Goal: Task Accomplishment & Management: Manage account settings

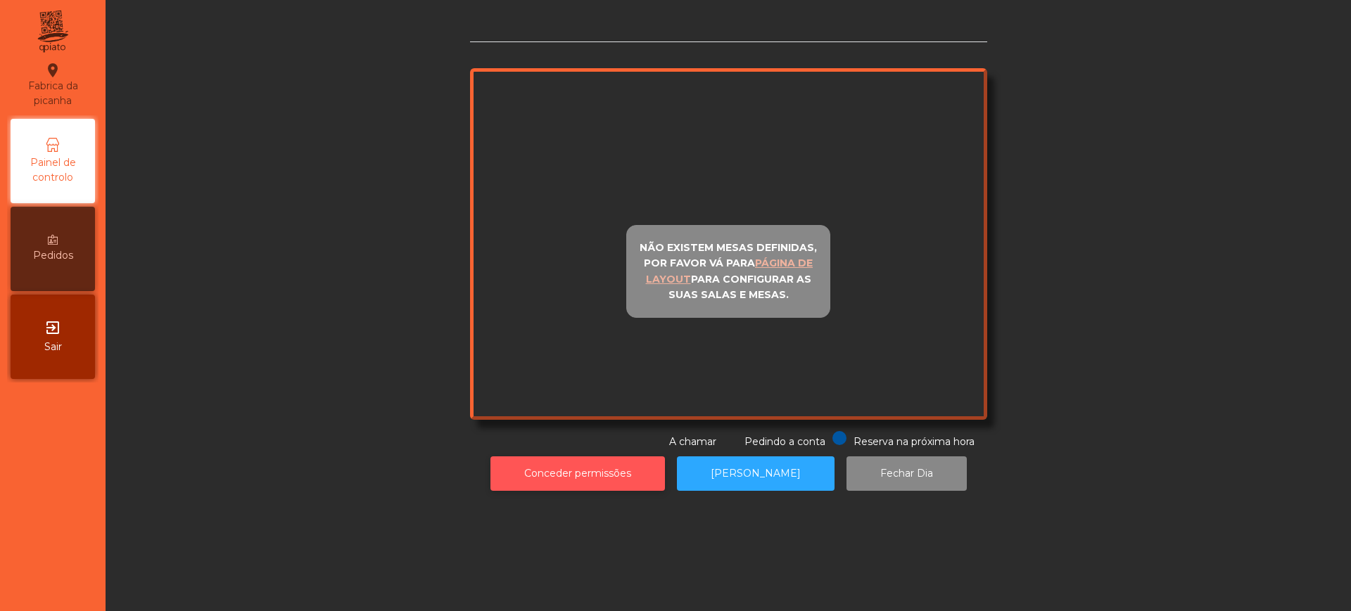
click at [545, 472] on div "Não existem mesas definidas, por favor vá para página de layout para configurar…" at bounding box center [728, 256] width 1228 height 483
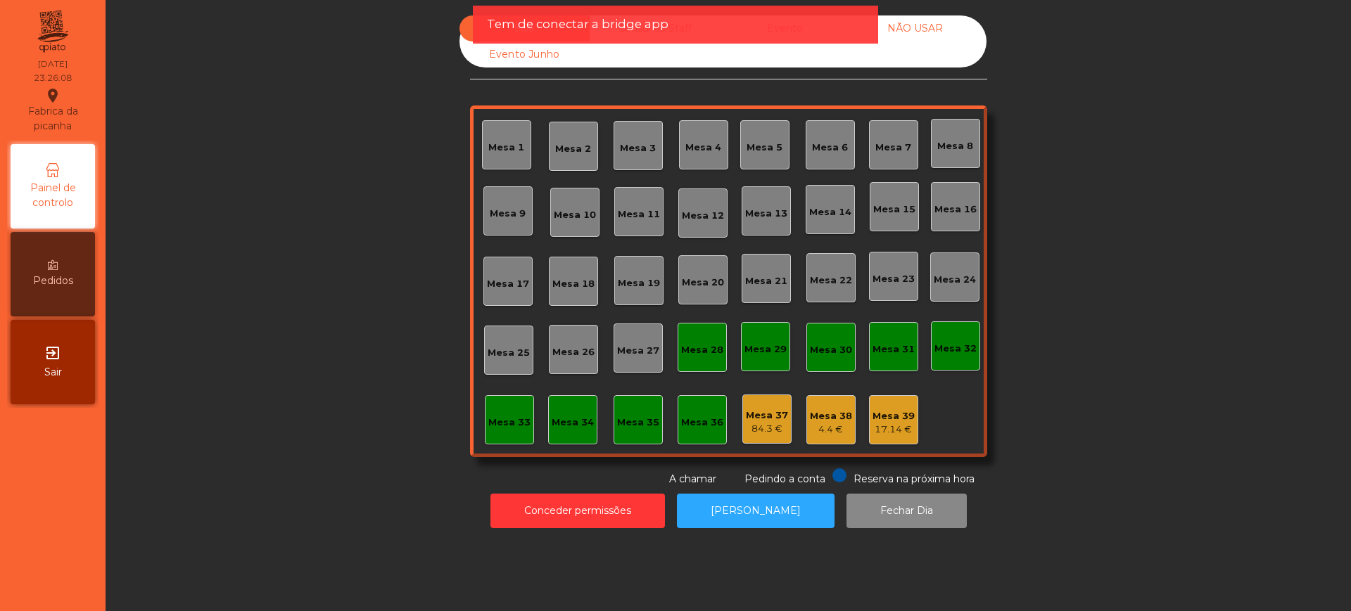
click at [414, 286] on div "Sala Consumo Staff Evento NÃO USAR Evento Junho Mesa 1 Mesa 2 Mesa 3 [GEOGRAPHI…" at bounding box center [728, 250] width 1207 height 471
click at [605, 518] on button "Conceder permissões" at bounding box center [577, 511] width 174 height 34
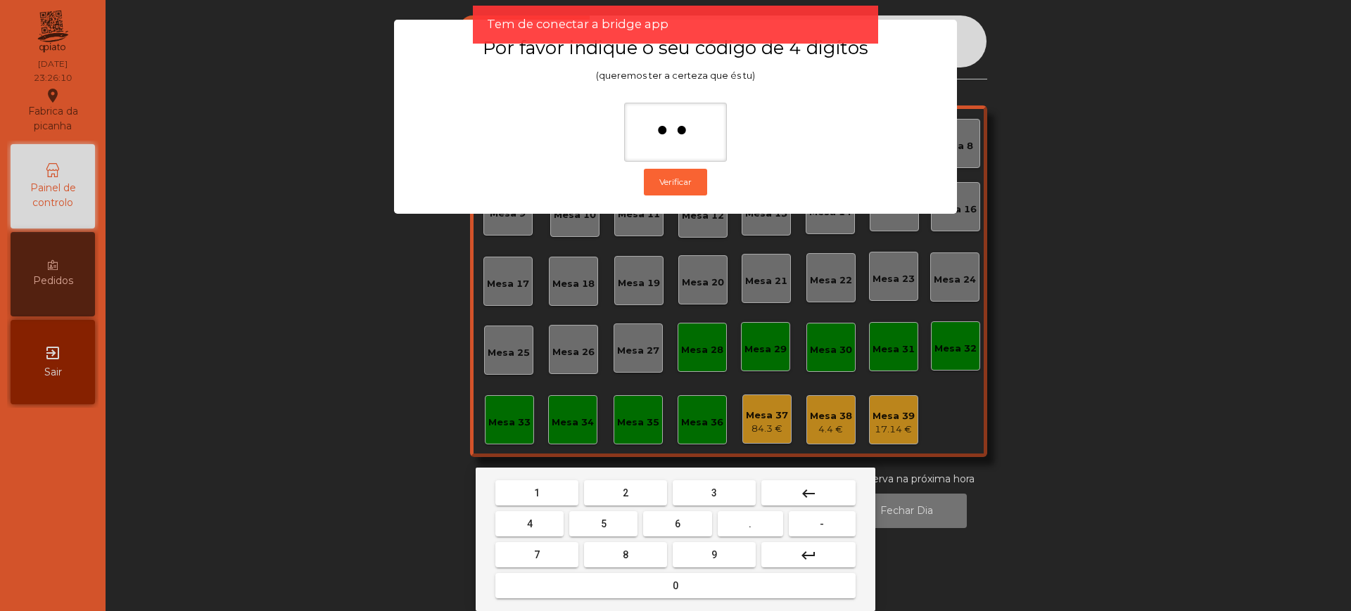
type input "***"
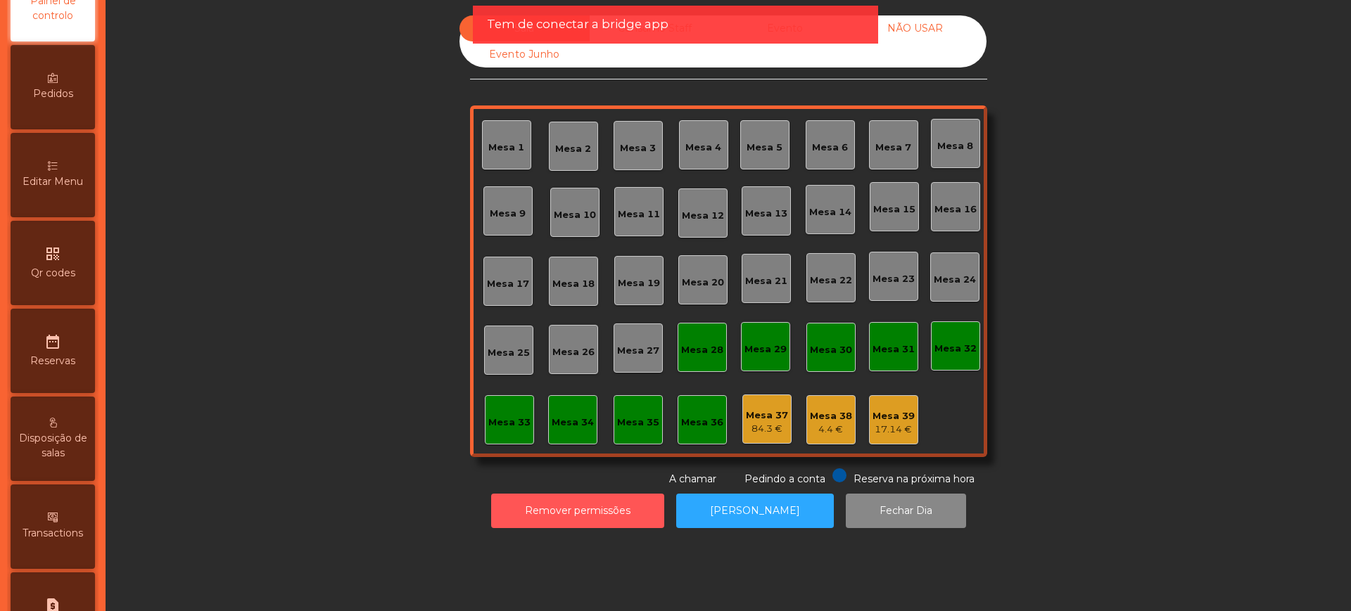
scroll to position [595, 0]
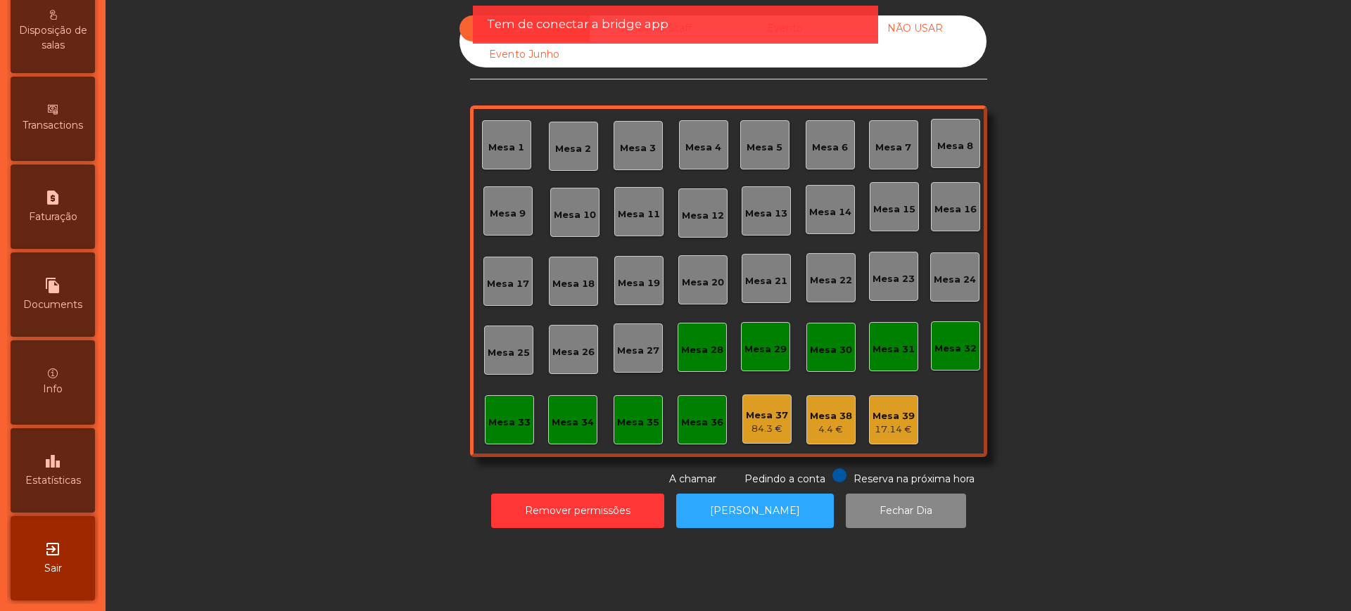
drag, startPoint x: 70, startPoint y: 478, endPoint x: 182, endPoint y: 239, distance: 263.4
click at [70, 477] on span "Estatísticas" at bounding box center [53, 480] width 56 height 15
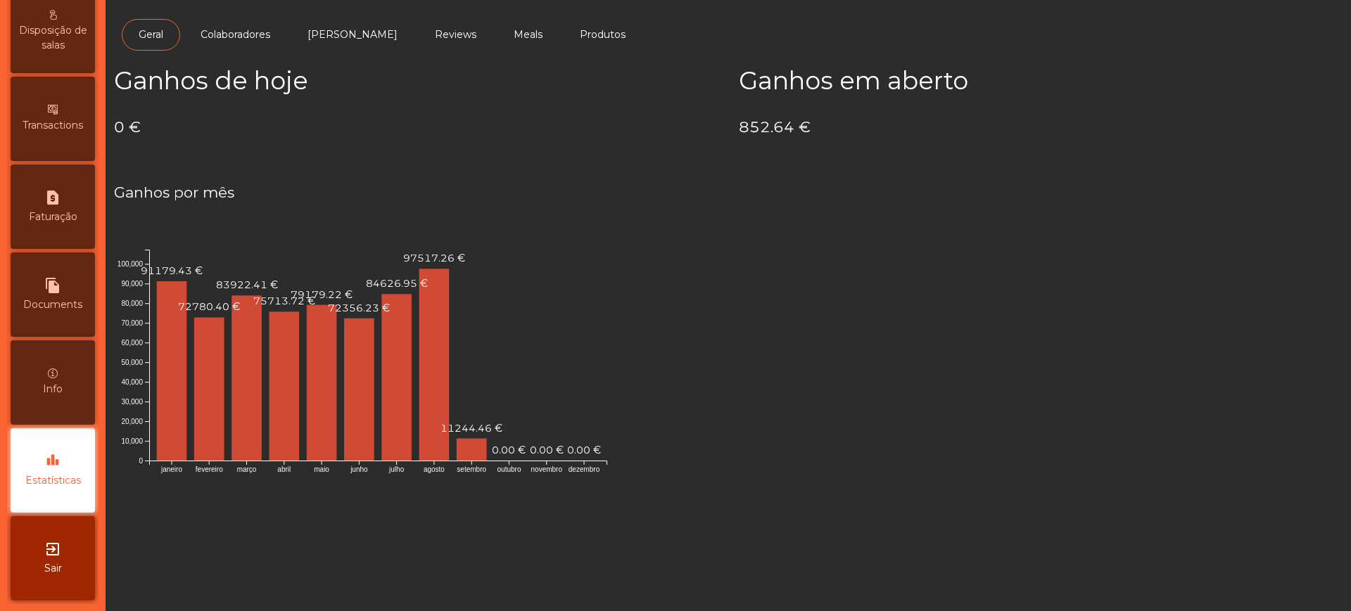
click at [116, 129] on h4 "0 €" at bounding box center [416, 127] width 604 height 21
drag, startPoint x: 115, startPoint y: 125, endPoint x: 174, endPoint y: 130, distance: 60.1
click at [174, 130] on h4 "1517.37 €" at bounding box center [416, 127] width 604 height 21
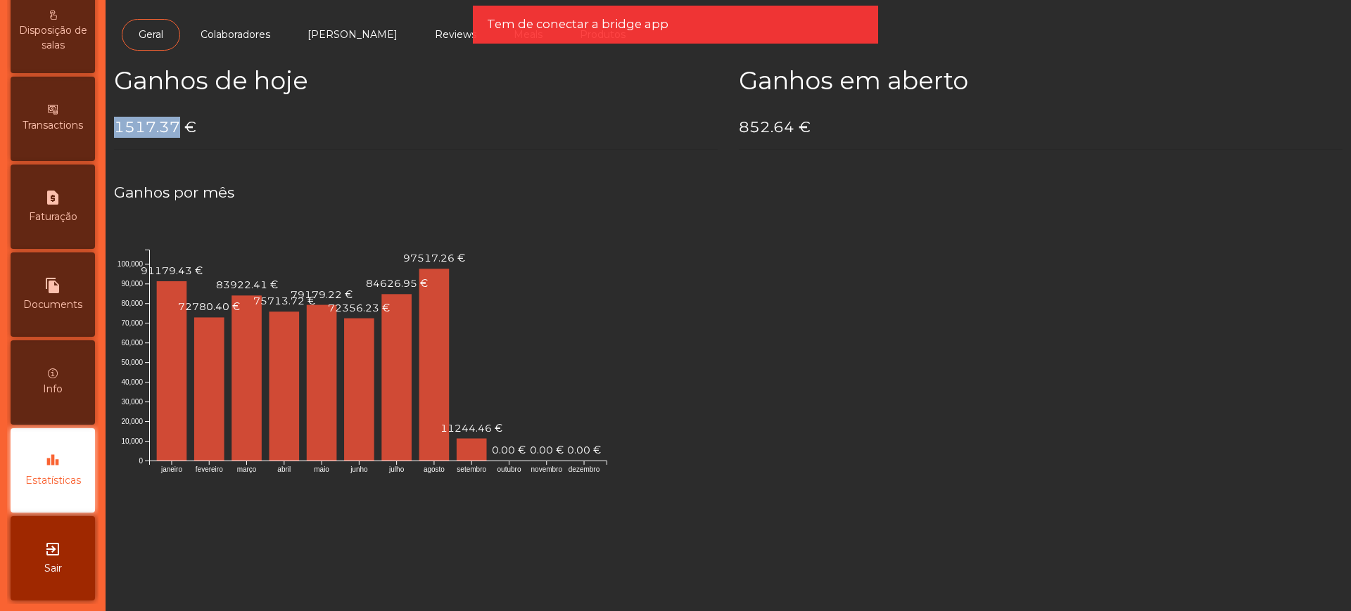
copy h4 "1517.37"
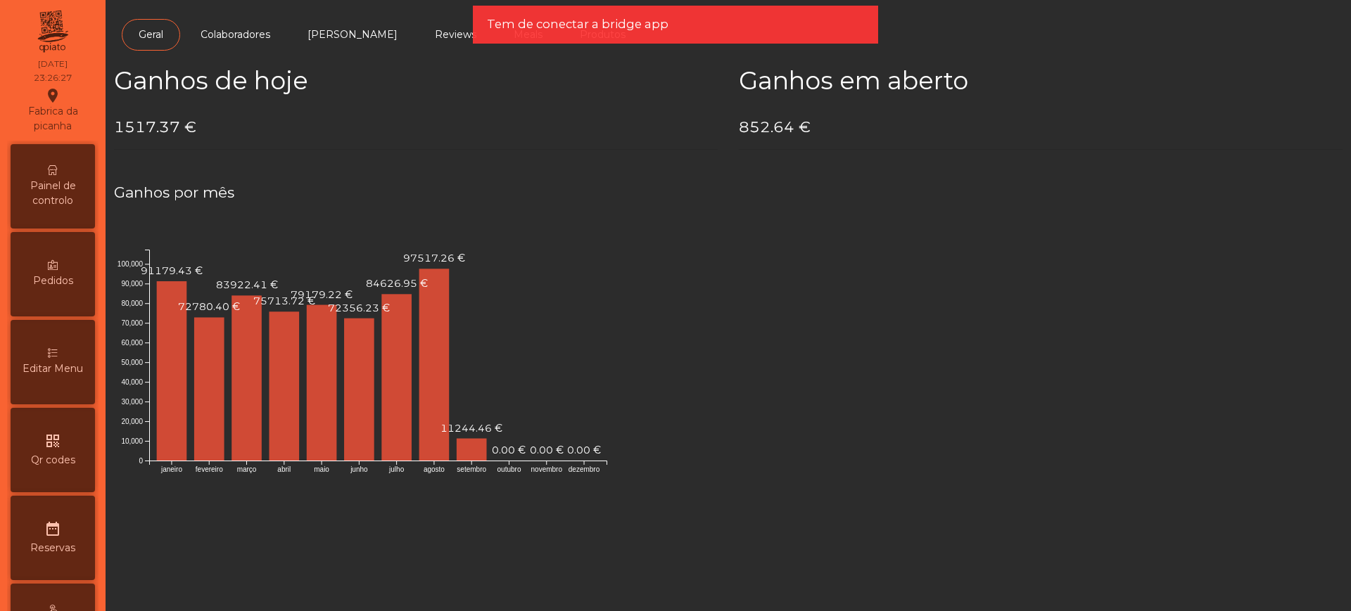
click at [47, 222] on div "Painel de controlo" at bounding box center [53, 186] width 84 height 84
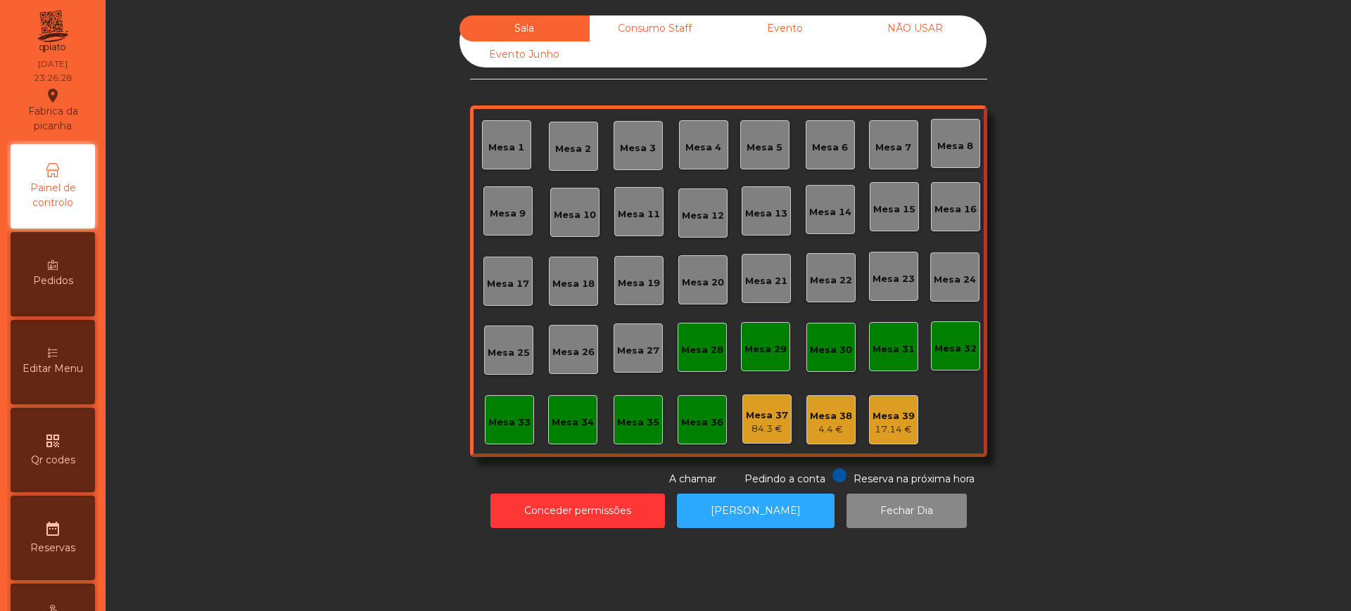
click at [775, 22] on div "Evento" at bounding box center [785, 28] width 130 height 26
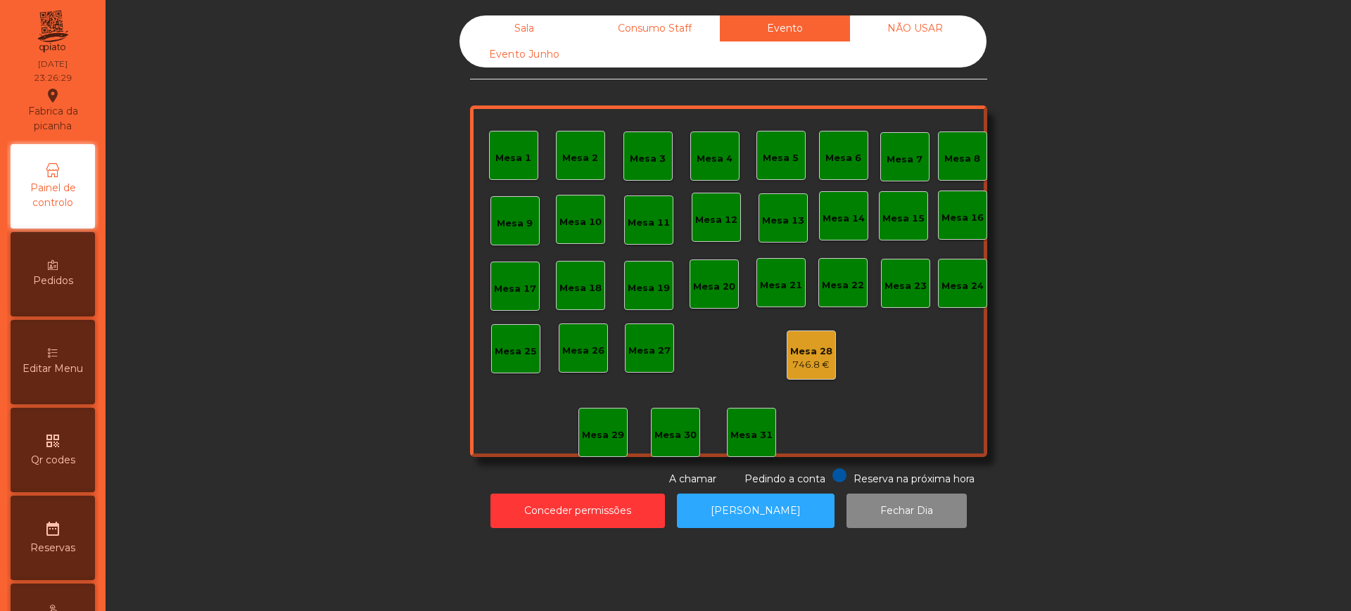
click at [808, 360] on div "746.8 €" at bounding box center [811, 365] width 42 height 14
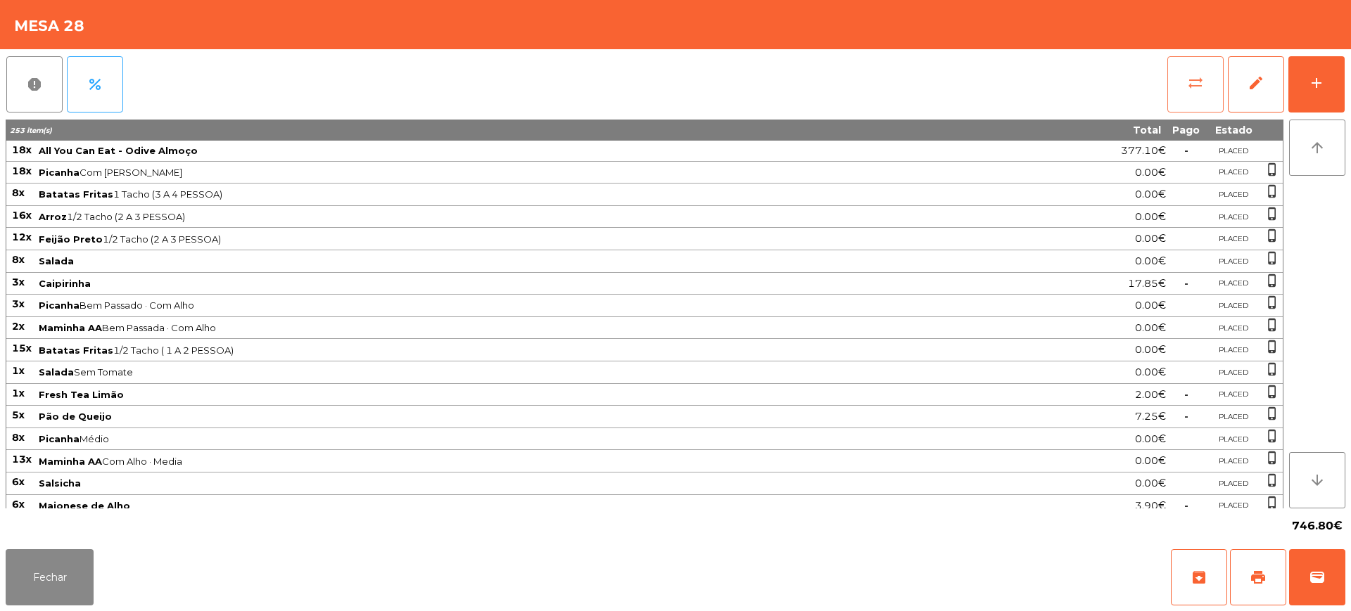
click at [1195, 91] on button "sync_alt" at bounding box center [1195, 84] width 56 height 56
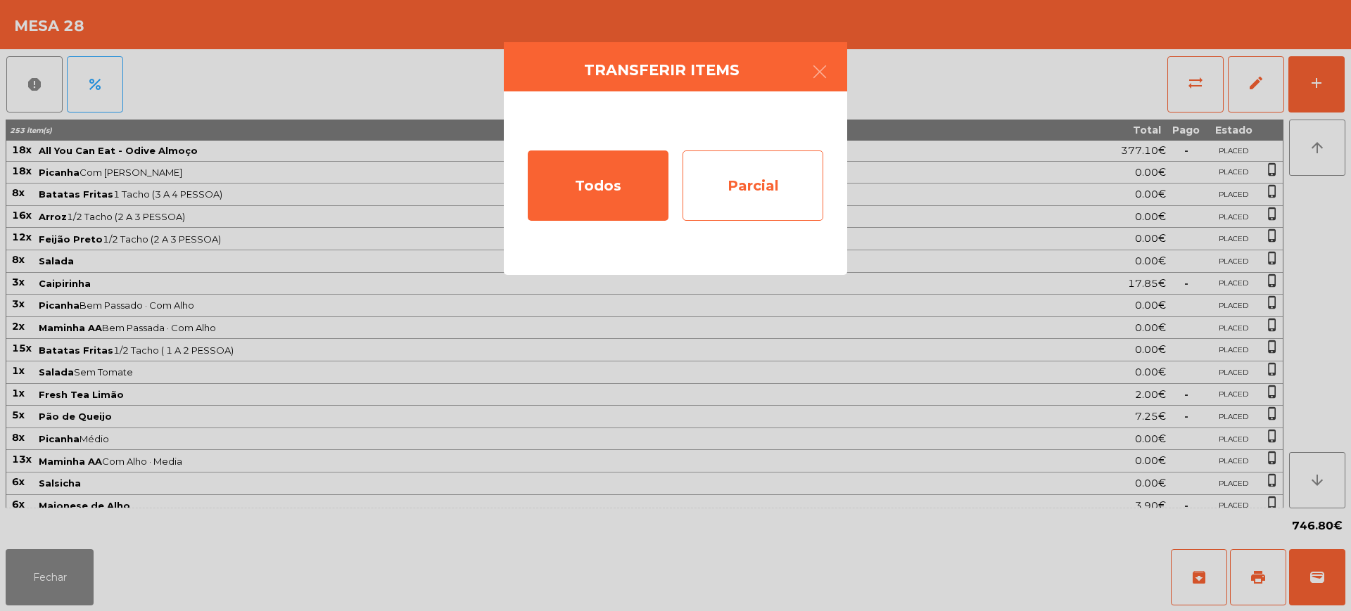
click at [755, 182] on div "Parcial" at bounding box center [752, 186] width 141 height 70
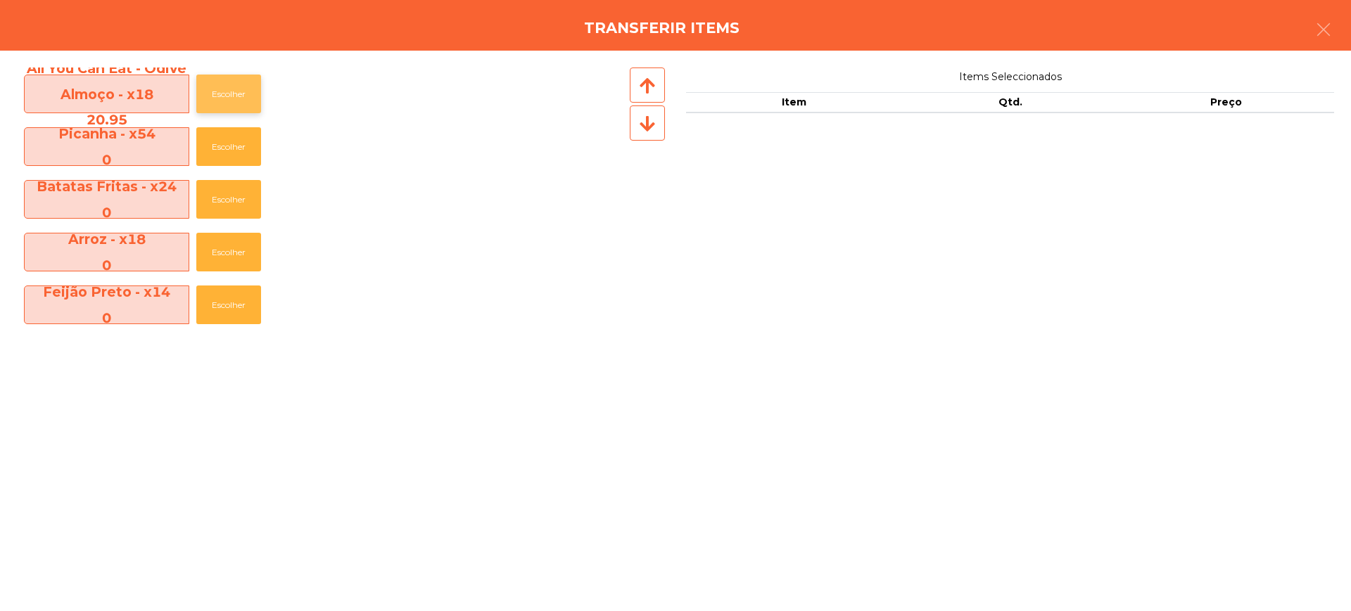
click at [238, 91] on button "Escolher" at bounding box center [228, 94] width 65 height 39
click at [236, 91] on button "Escolher" at bounding box center [228, 94] width 65 height 39
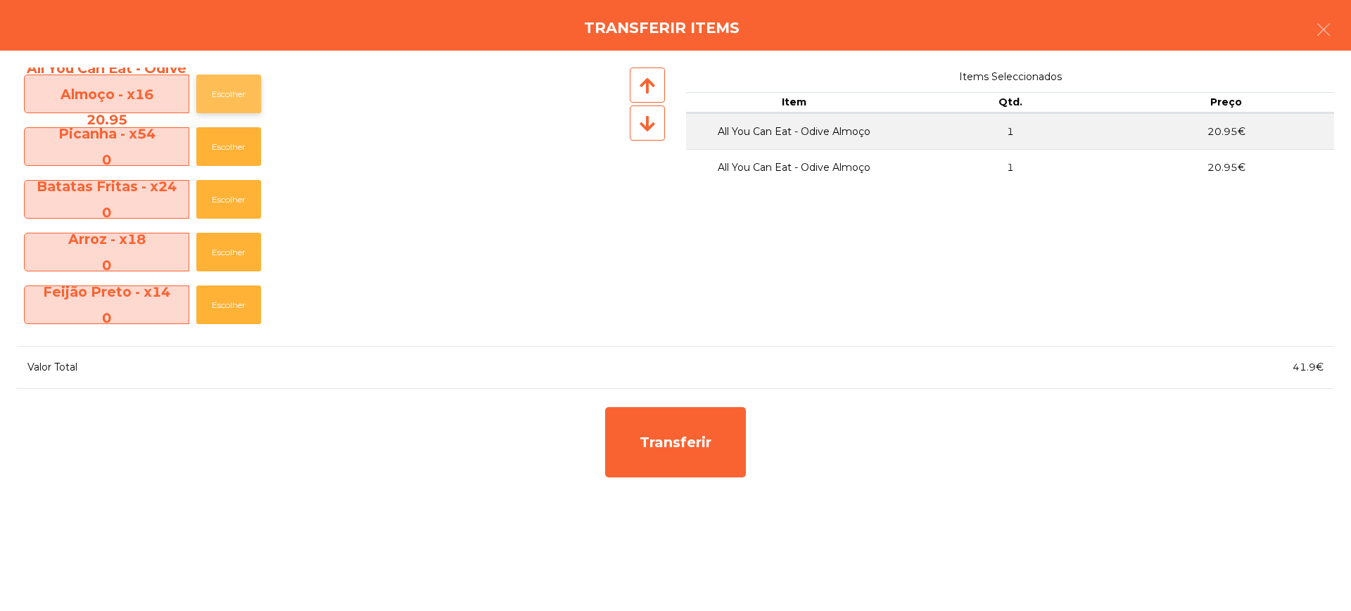
click at [235, 91] on button "Escolher" at bounding box center [228, 94] width 65 height 39
click at [234, 91] on button "Escolher" at bounding box center [228, 94] width 65 height 39
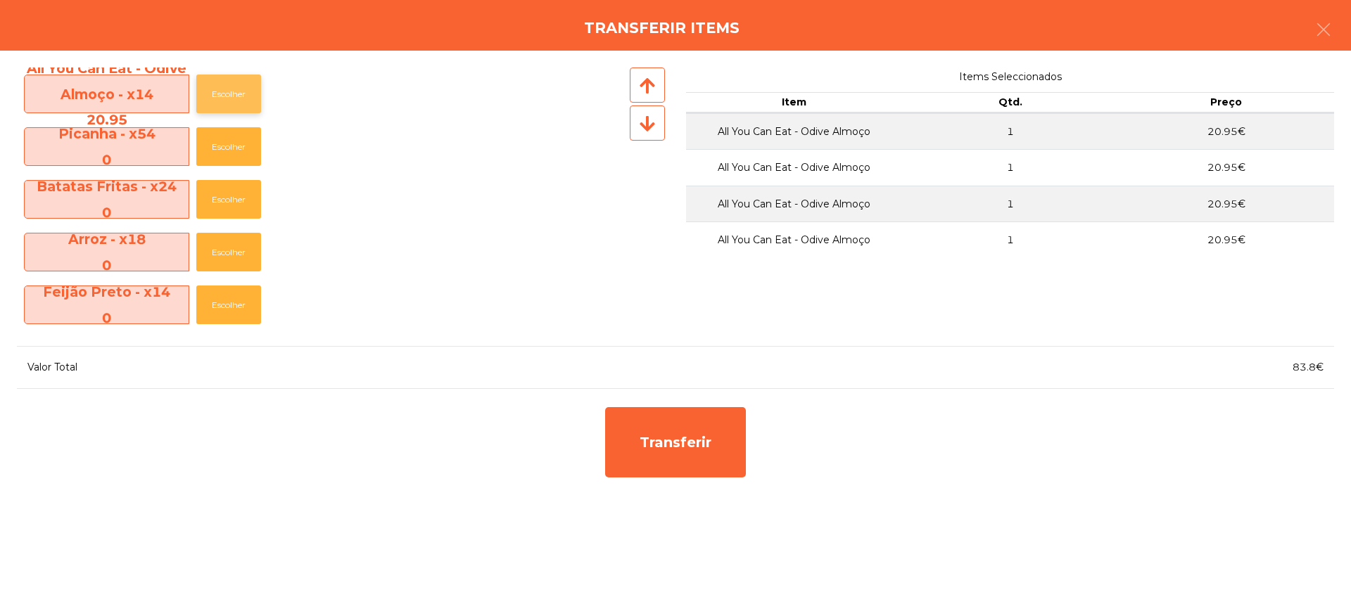
click at [234, 91] on button "Escolher" at bounding box center [228, 94] width 65 height 39
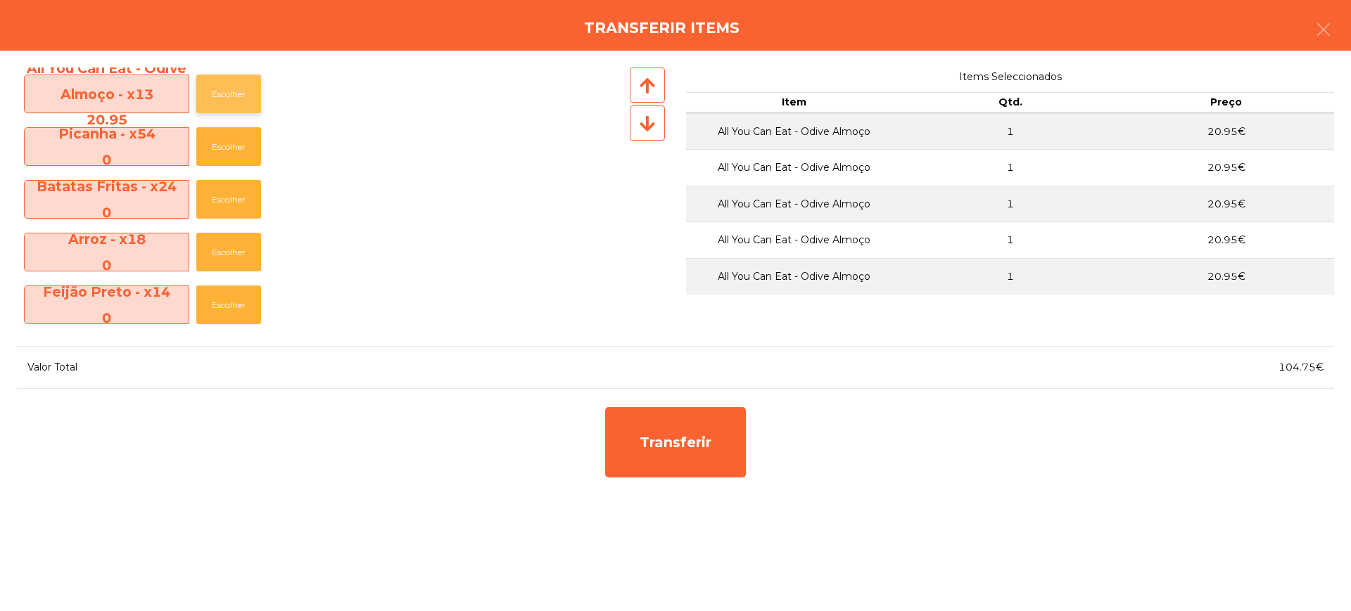
click at [234, 91] on button "Escolher" at bounding box center [228, 94] width 65 height 39
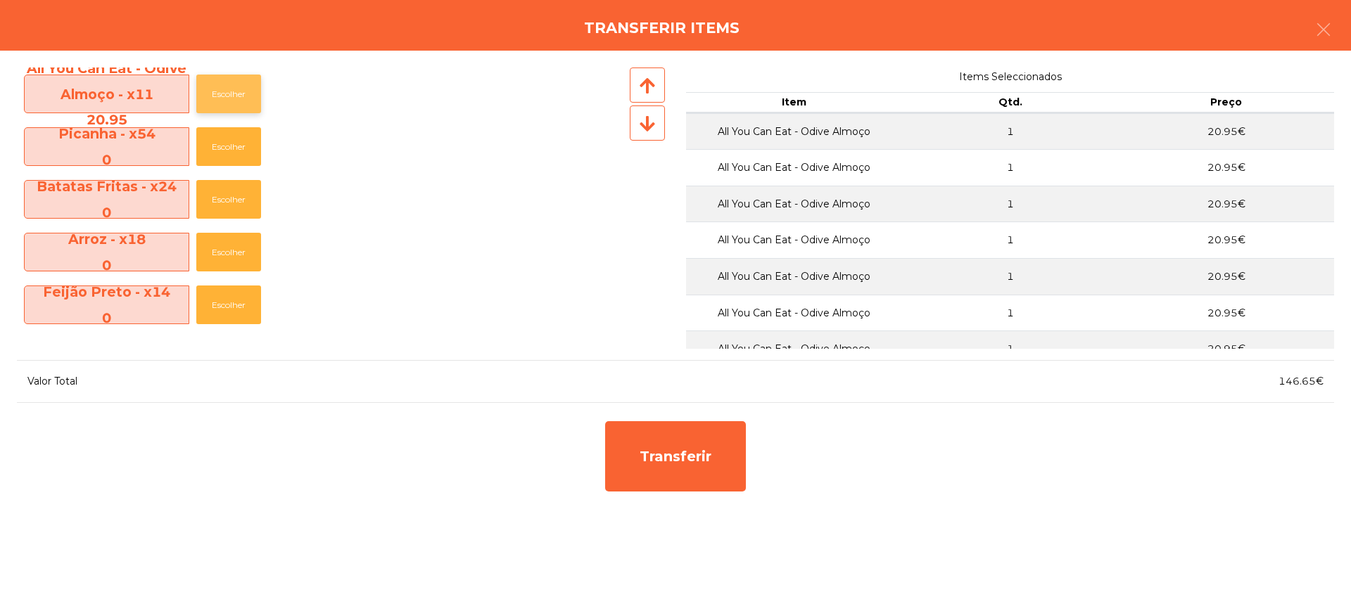
click at [234, 91] on button "Escolher" at bounding box center [228, 94] width 65 height 39
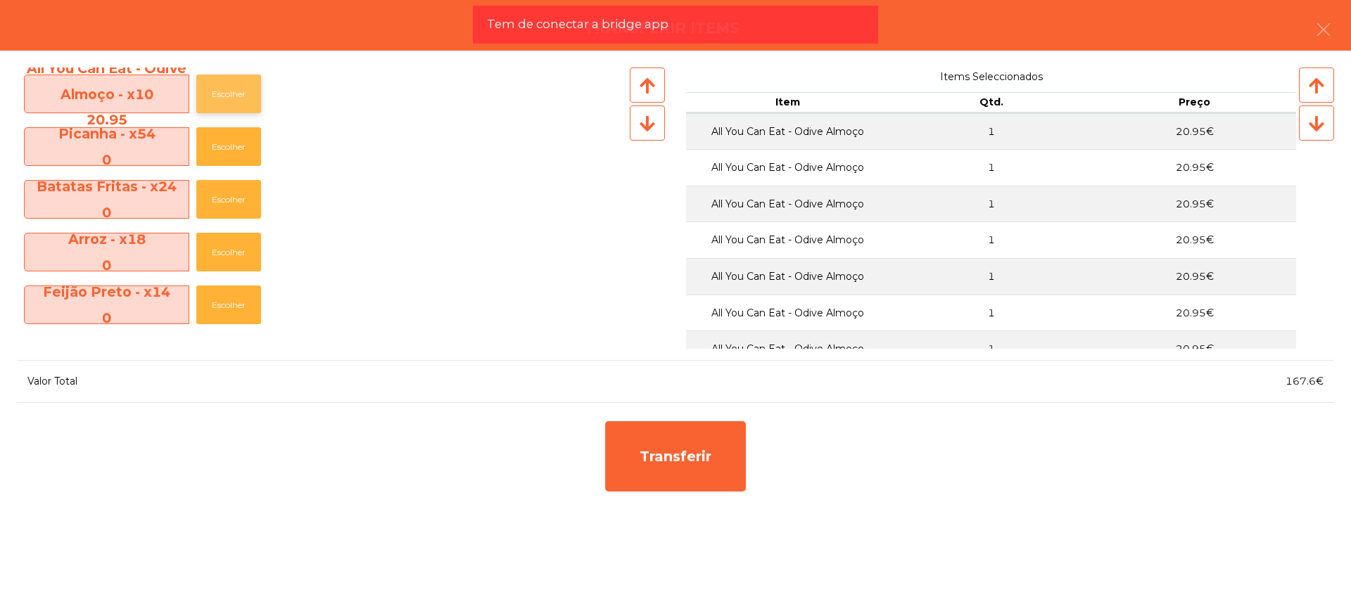
click at [234, 91] on button "Escolher" at bounding box center [228, 94] width 65 height 39
click at [233, 91] on button "Escolher" at bounding box center [228, 94] width 65 height 39
click at [231, 91] on button "Escolher" at bounding box center [228, 94] width 65 height 39
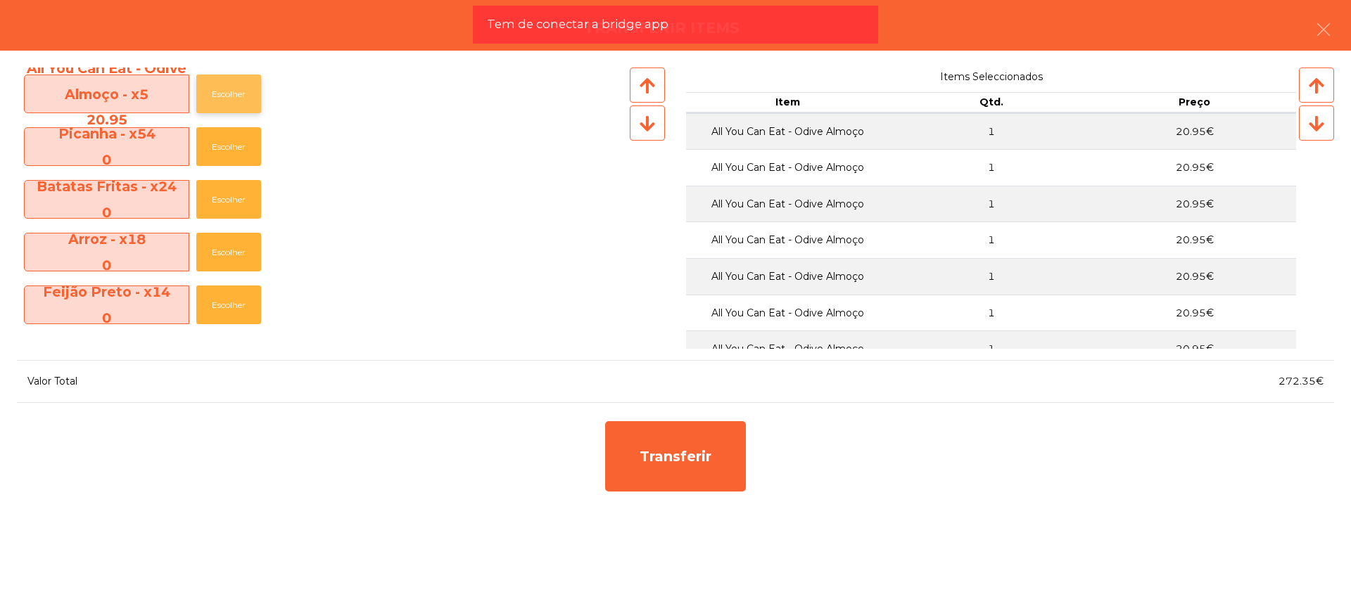
click at [231, 91] on button "Escolher" at bounding box center [228, 94] width 65 height 39
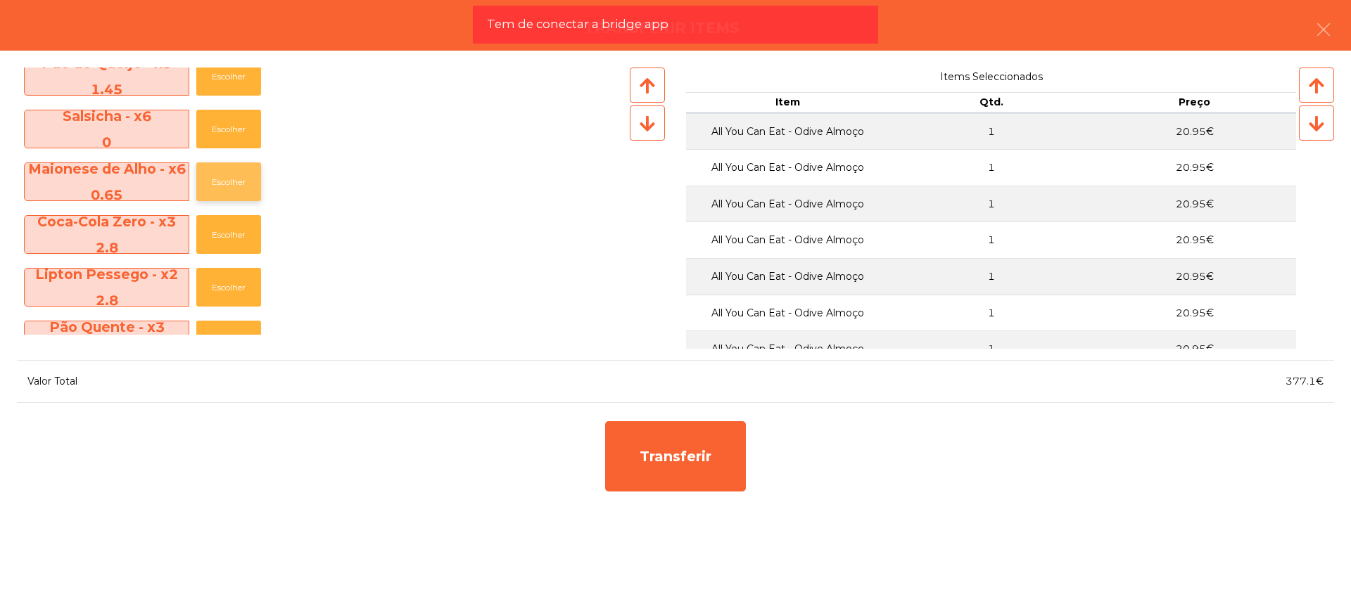
scroll to position [704, 0]
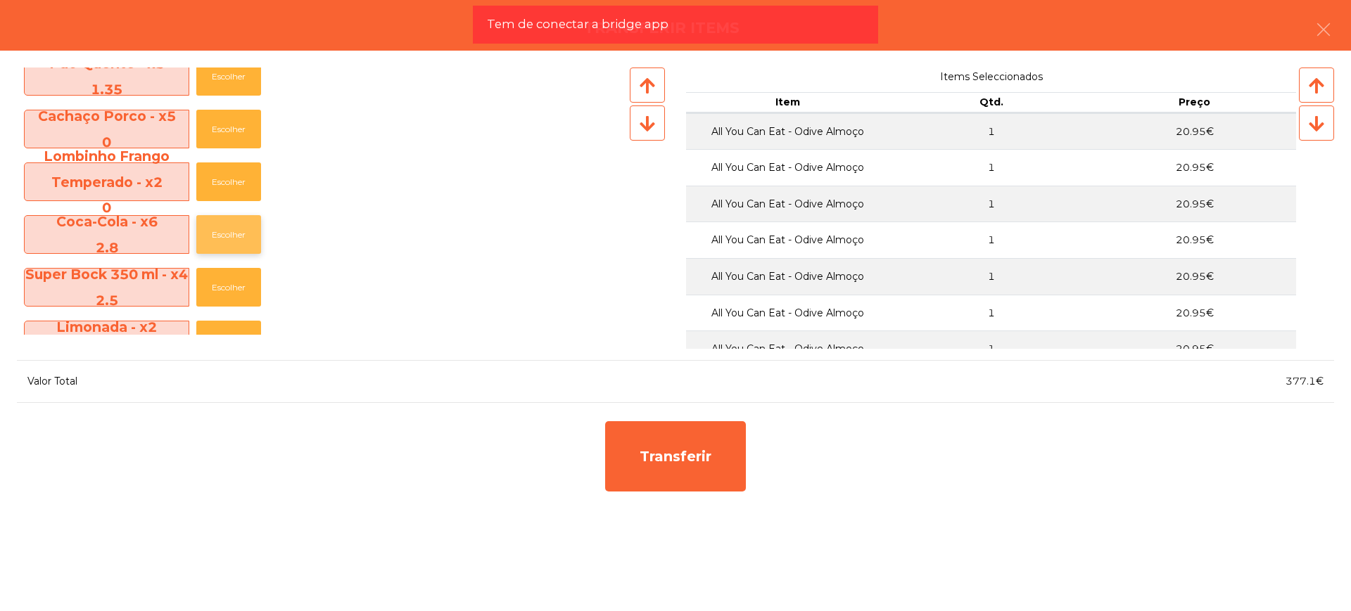
click at [222, 232] on button "Escolher" at bounding box center [228, 234] width 65 height 39
click at [222, 233] on button "Escolher" at bounding box center [228, 234] width 65 height 39
click at [224, 233] on button "Escolher" at bounding box center [228, 234] width 65 height 39
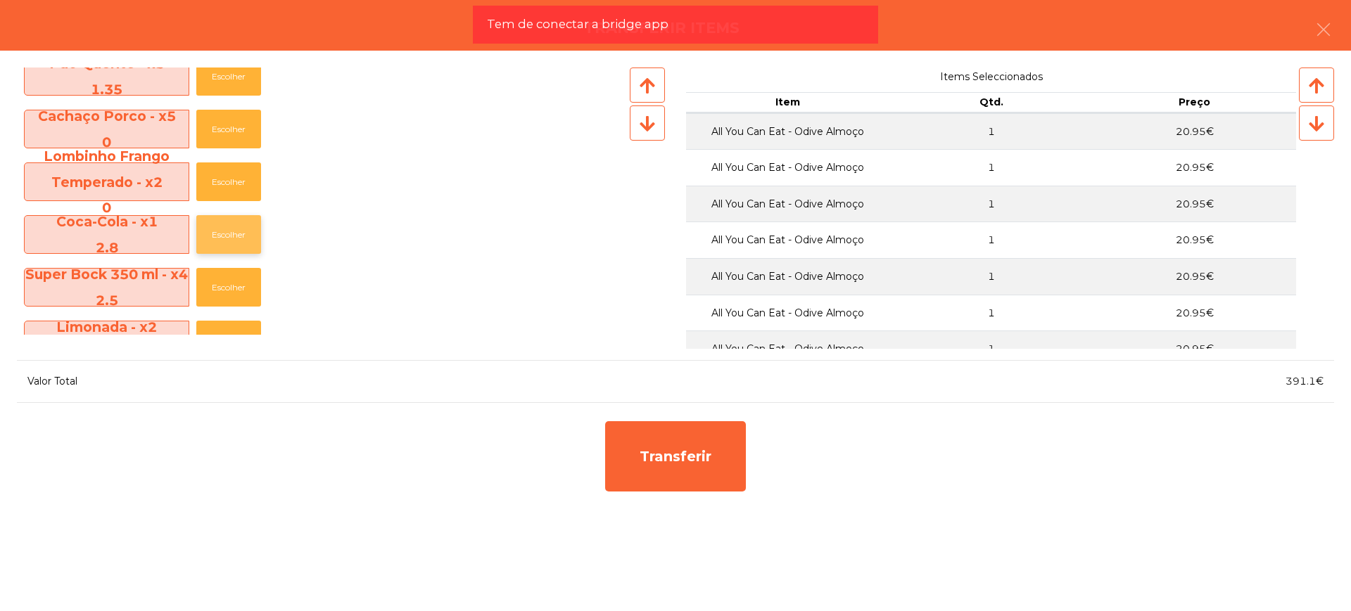
click at [224, 233] on button "Escolher" at bounding box center [228, 234] width 65 height 39
click at [228, 227] on button "Escolher" at bounding box center [228, 234] width 65 height 39
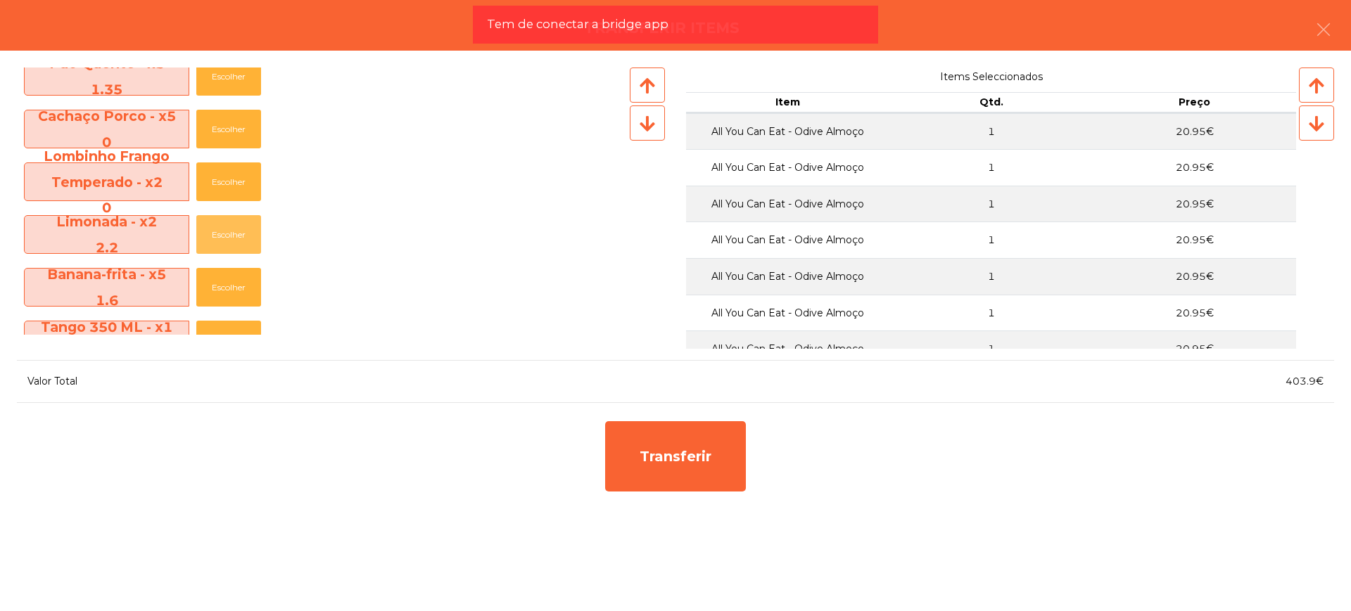
click at [228, 227] on button "Escolher" at bounding box center [228, 234] width 65 height 39
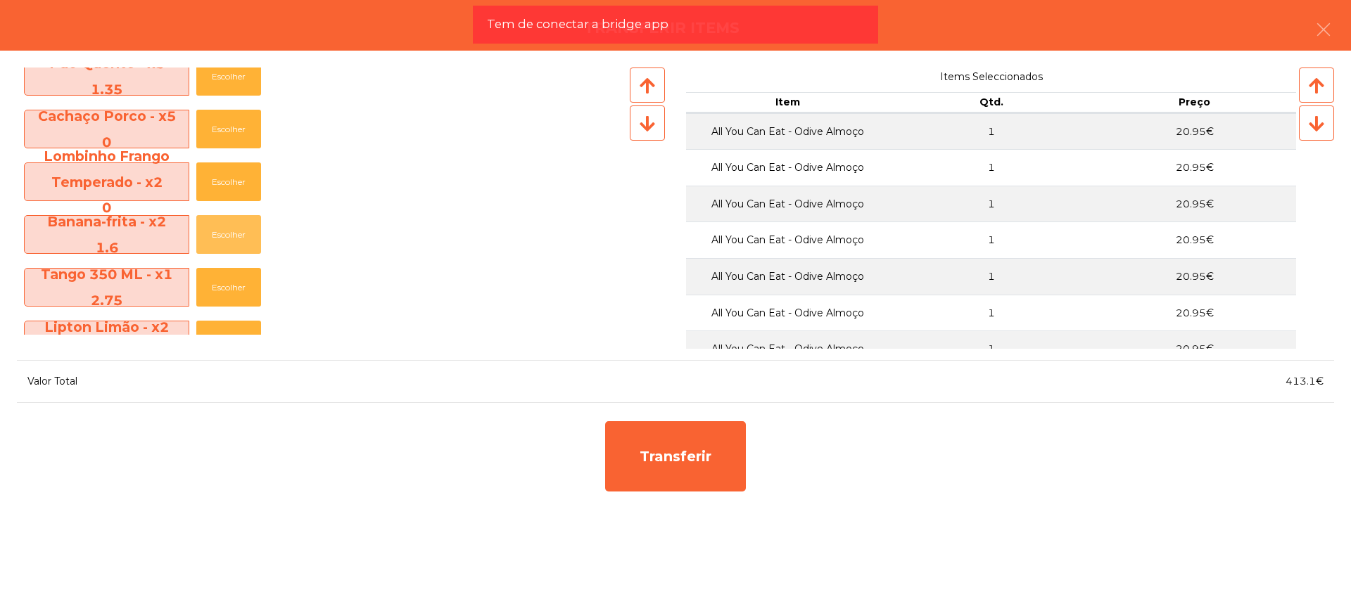
click at [228, 227] on button "Escolher" at bounding box center [228, 234] width 65 height 39
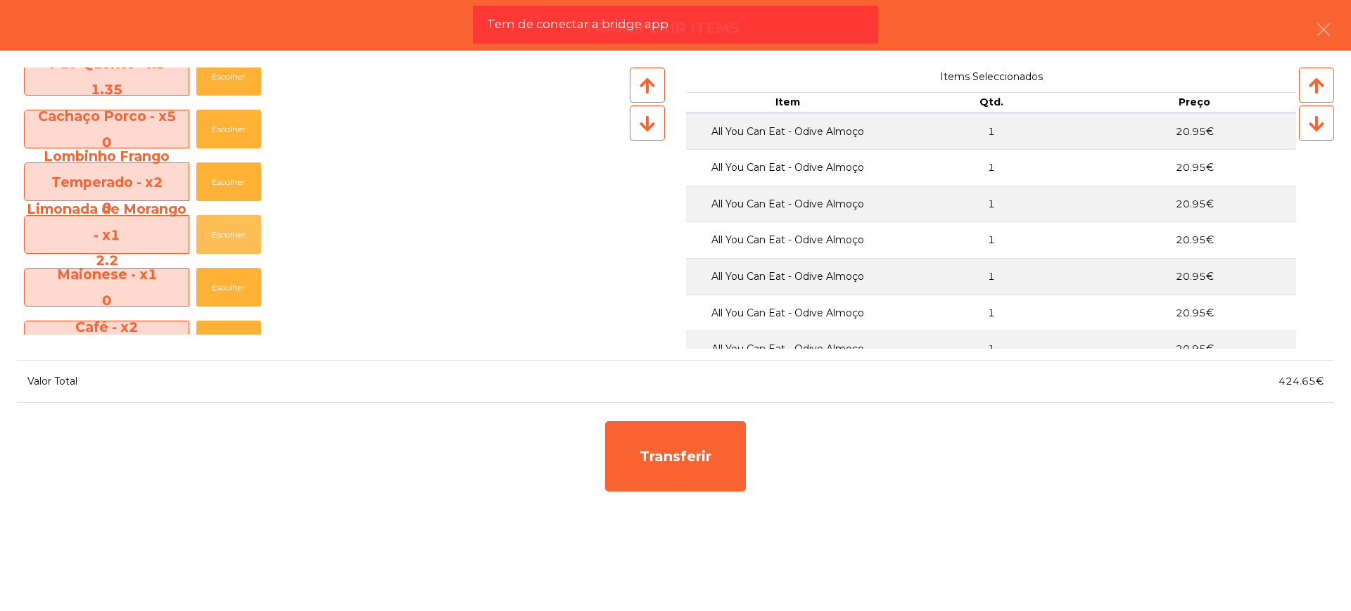
click at [228, 227] on button "Escolher" at bounding box center [228, 234] width 65 height 39
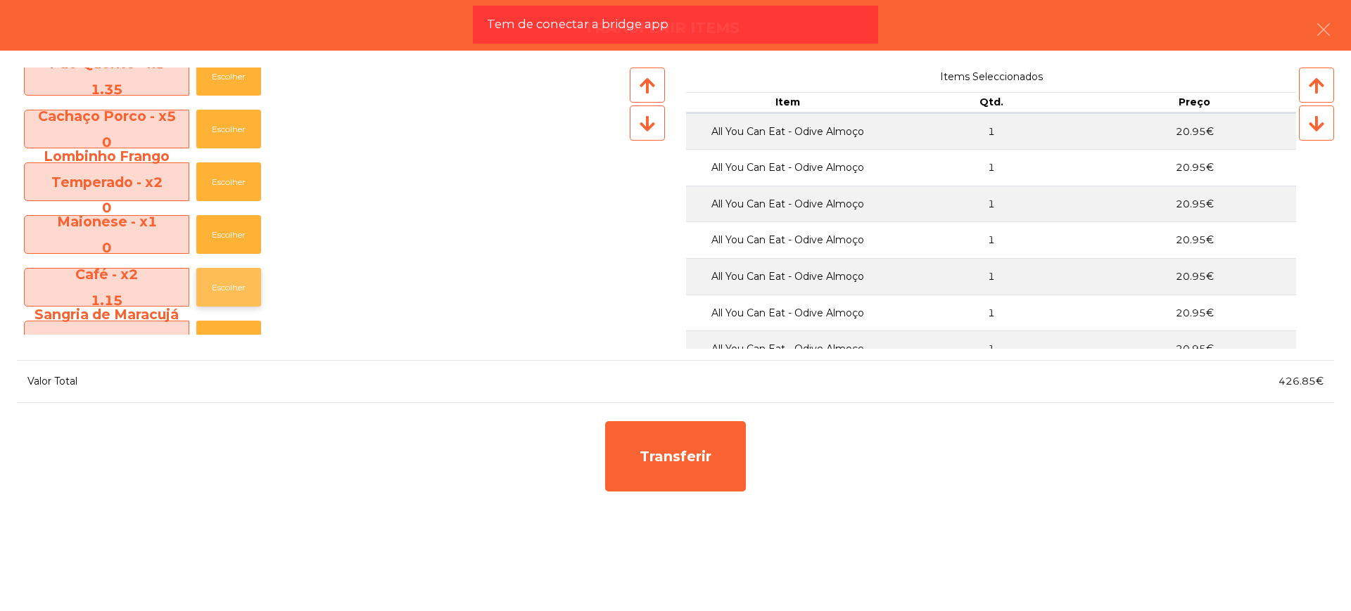
click at [234, 277] on button "Escolher" at bounding box center [228, 287] width 65 height 39
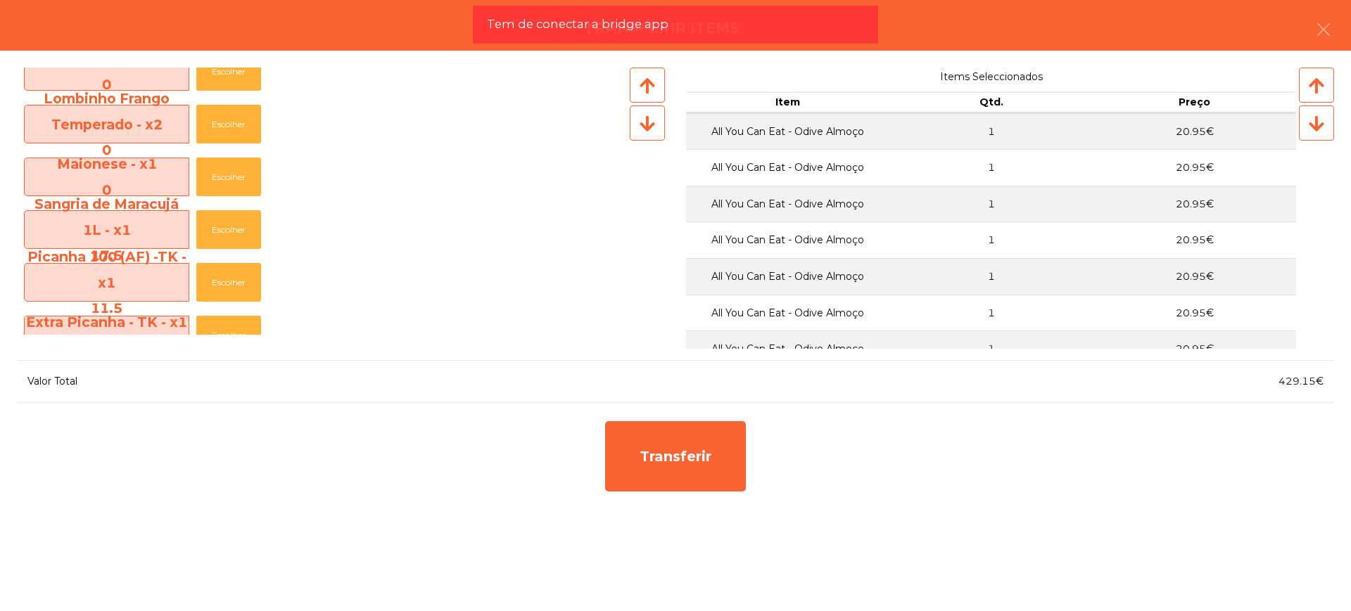
scroll to position [791, 0]
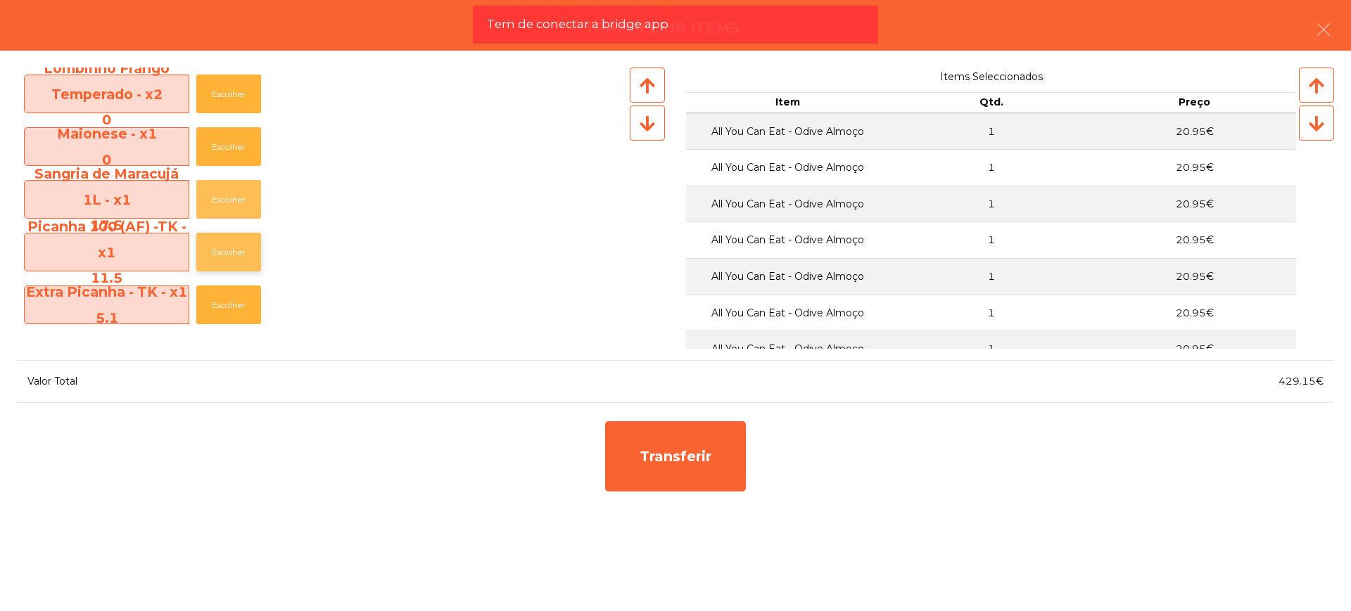
click at [231, 198] on button "Escolher" at bounding box center [228, 199] width 65 height 39
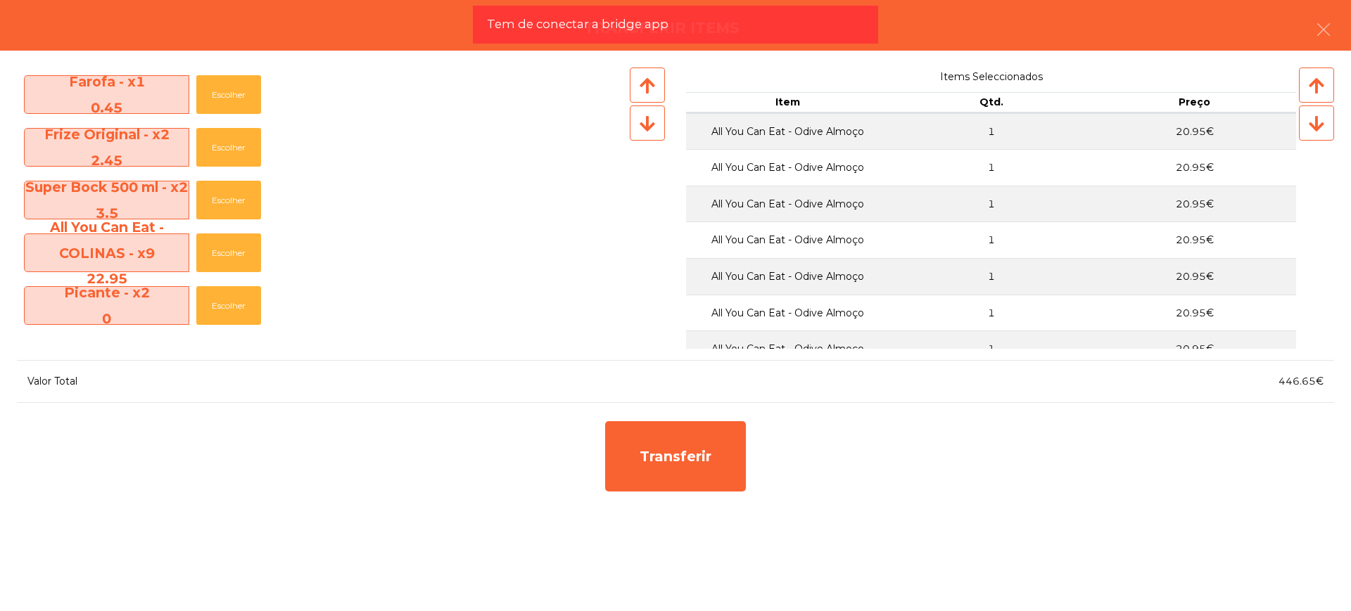
scroll to position [1055, 0]
click at [234, 149] on button "Escolher" at bounding box center [228, 146] width 65 height 39
click at [234, 148] on button "Escolher" at bounding box center [228, 146] width 65 height 39
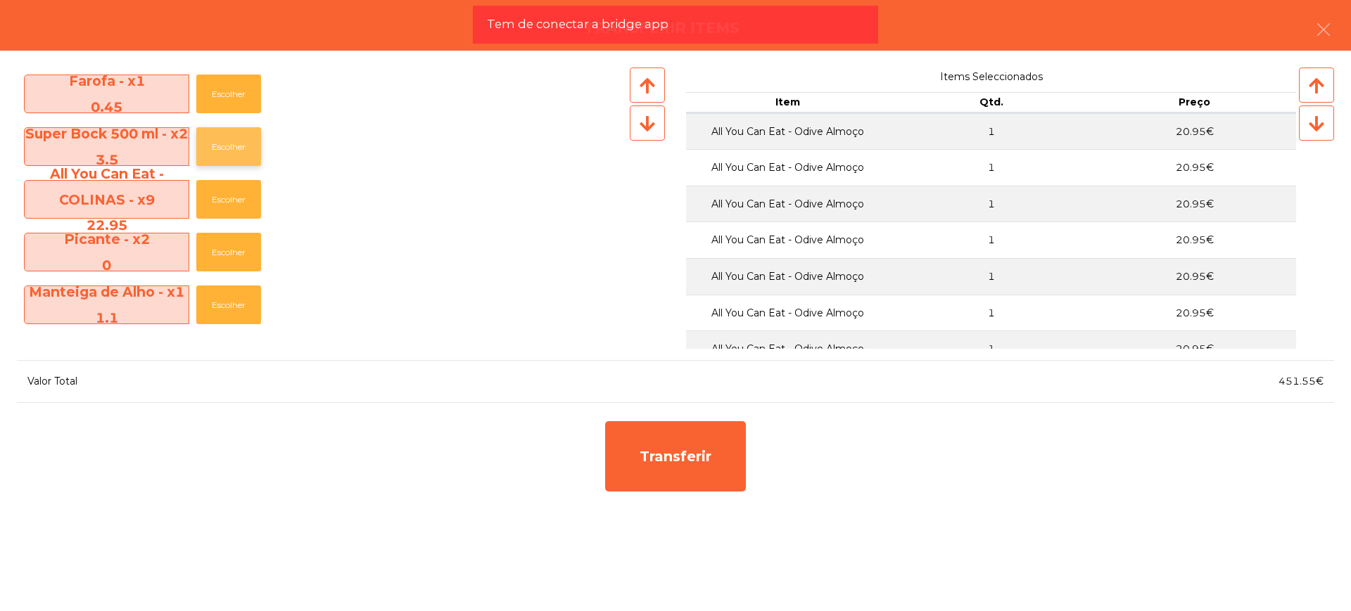
click at [236, 147] on button "Escolher" at bounding box center [228, 146] width 65 height 39
click at [220, 300] on button "Escolher" at bounding box center [228, 305] width 65 height 39
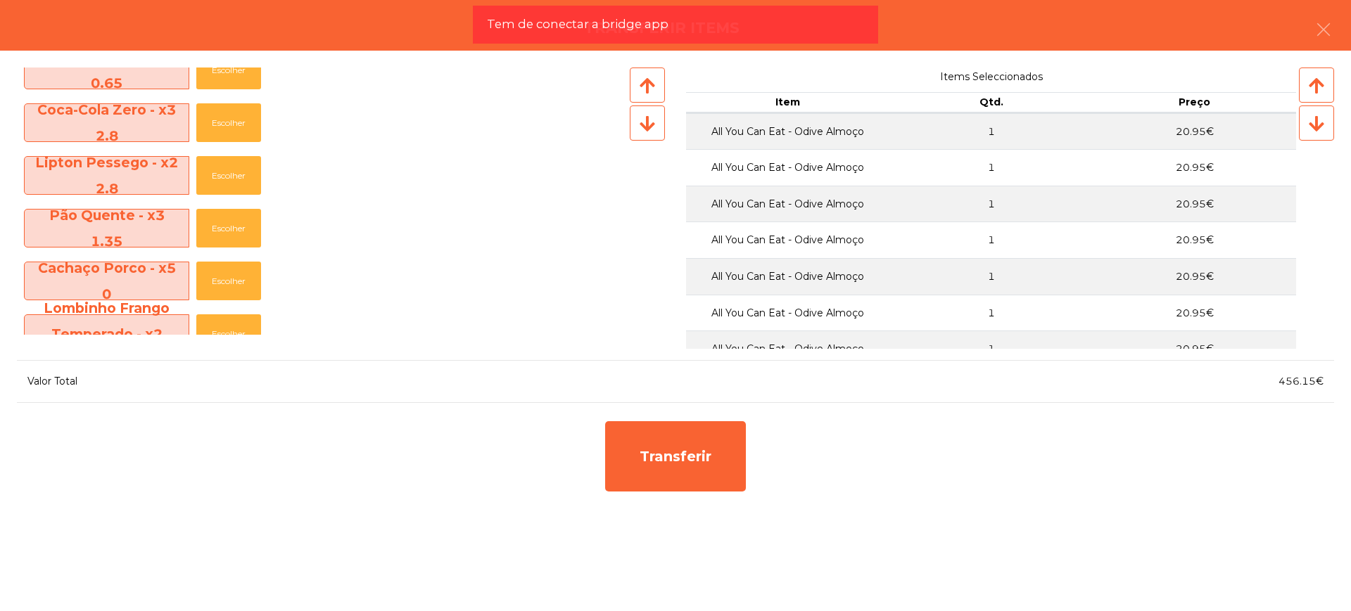
scroll to position [542, 0]
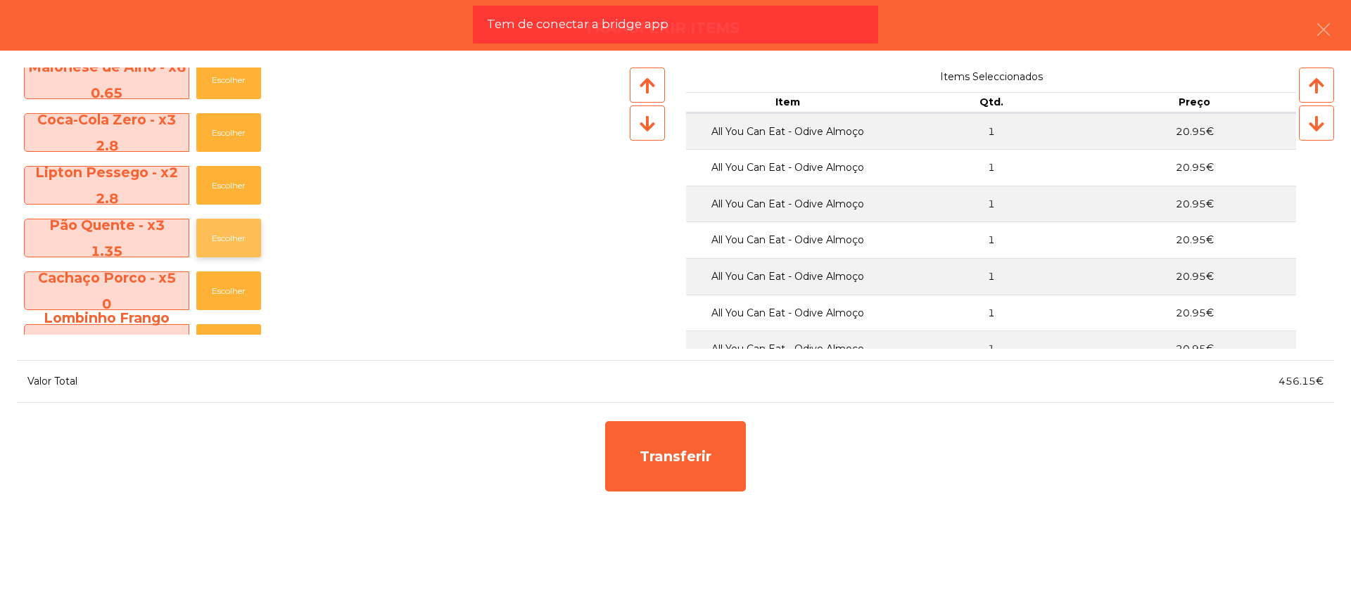
click at [223, 241] on button "Escolher" at bounding box center [228, 238] width 65 height 39
drag, startPoint x: 1282, startPoint y: 383, endPoint x: 1316, endPoint y: 388, distance: 34.8
click at [1316, 388] on div "457.5€" at bounding box center [1004, 381] width 659 height 19
copy span "457.5"
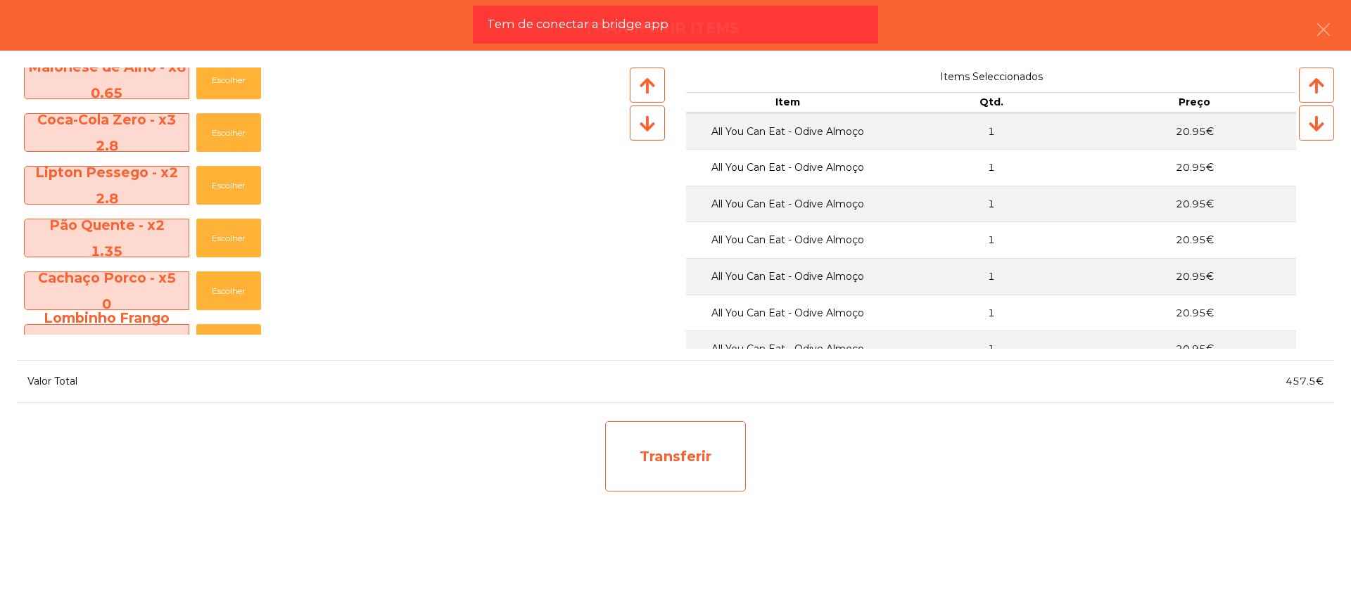
click at [688, 441] on div "Transferir" at bounding box center [675, 456] width 141 height 70
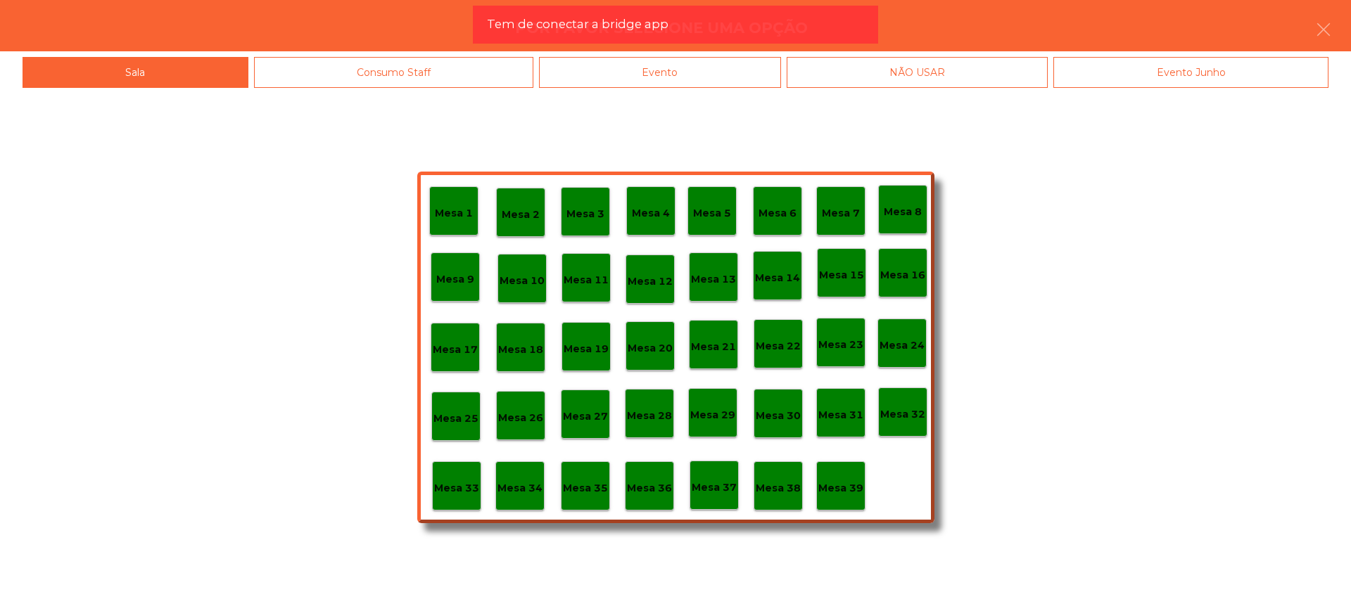
click at [775, 405] on div "Mesa 30" at bounding box center [778, 413] width 45 height 22
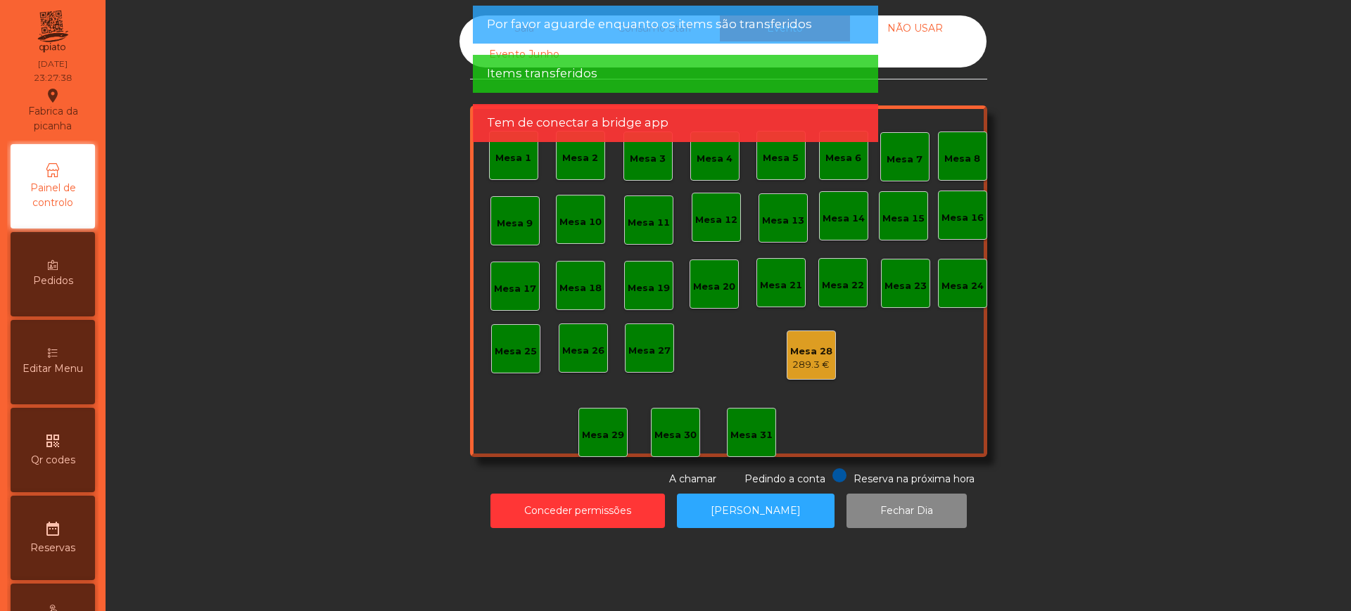
click at [805, 356] on div "Mesa 28" at bounding box center [811, 352] width 42 height 14
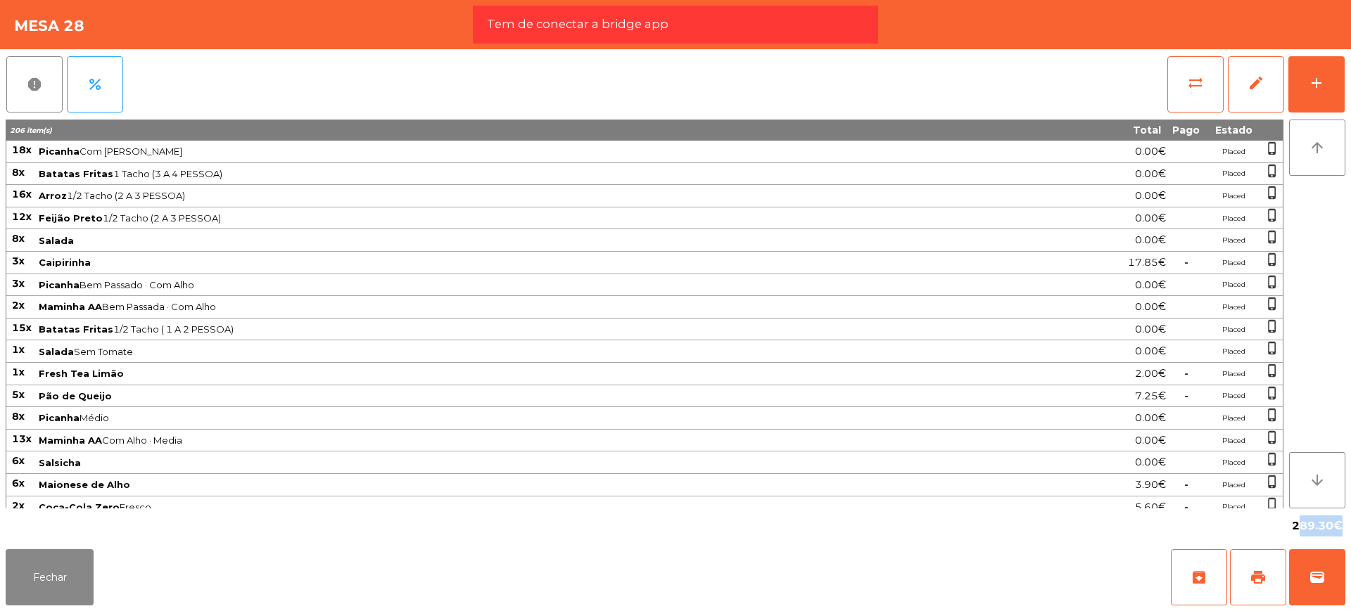
drag, startPoint x: 1296, startPoint y: 526, endPoint x: 1332, endPoint y: 530, distance: 36.9
click at [1332, 530] on span "289.30€" at bounding box center [1317, 526] width 51 height 21
copy span "289.30"
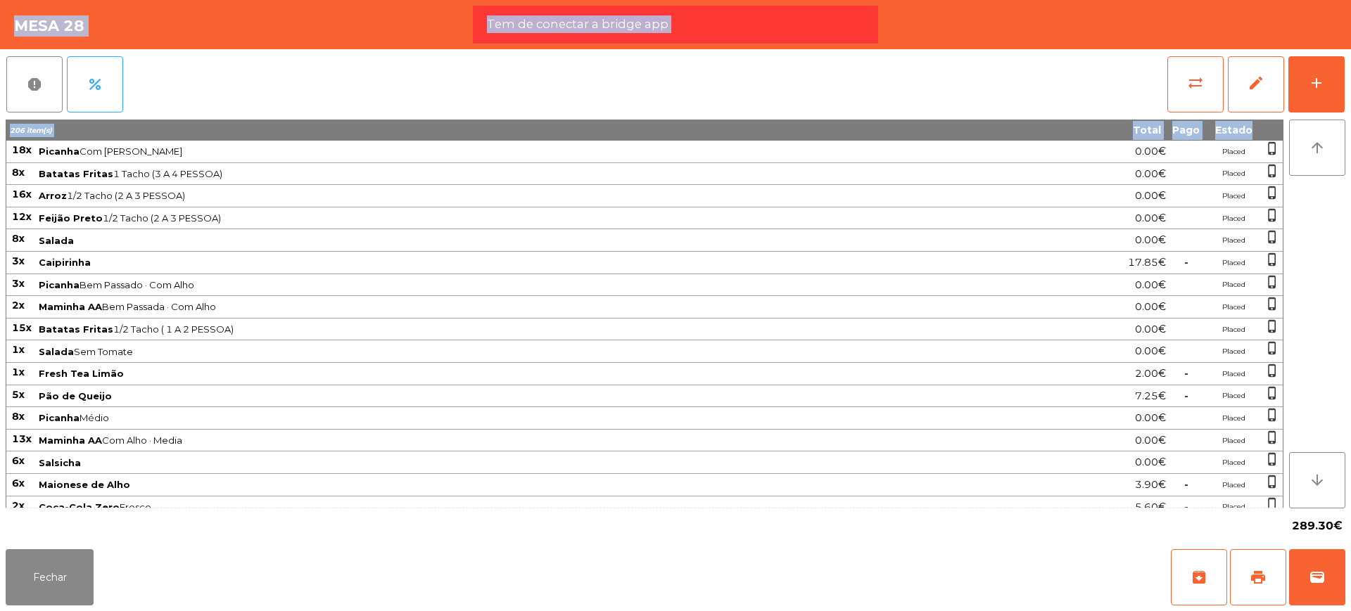
scroll to position [806, 0]
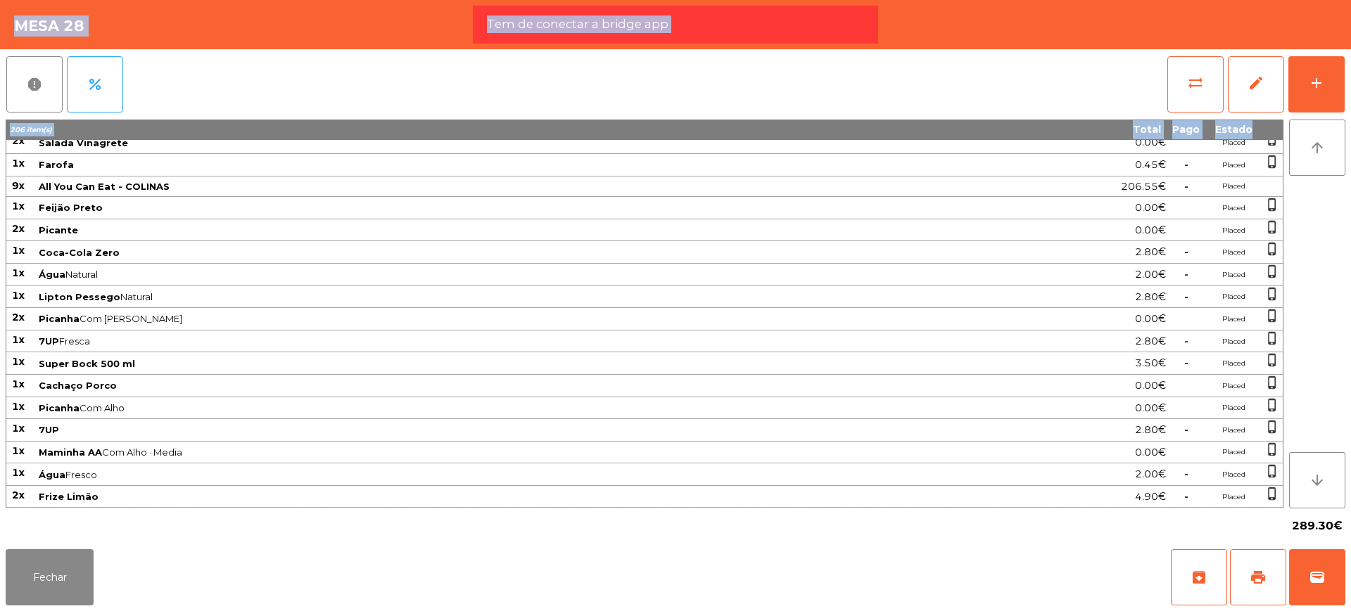
drag, startPoint x: 13, startPoint y: 149, endPoint x: 1282, endPoint y: 492, distance: 1314.6
copy tbody "69l Ipsumdo Sit Amet · Conse 9.37€ Adipis elits_doeius 1t Incidid Utlabo 1 Etdo…"
click at [1257, 84] on span "edit" at bounding box center [1255, 83] width 17 height 17
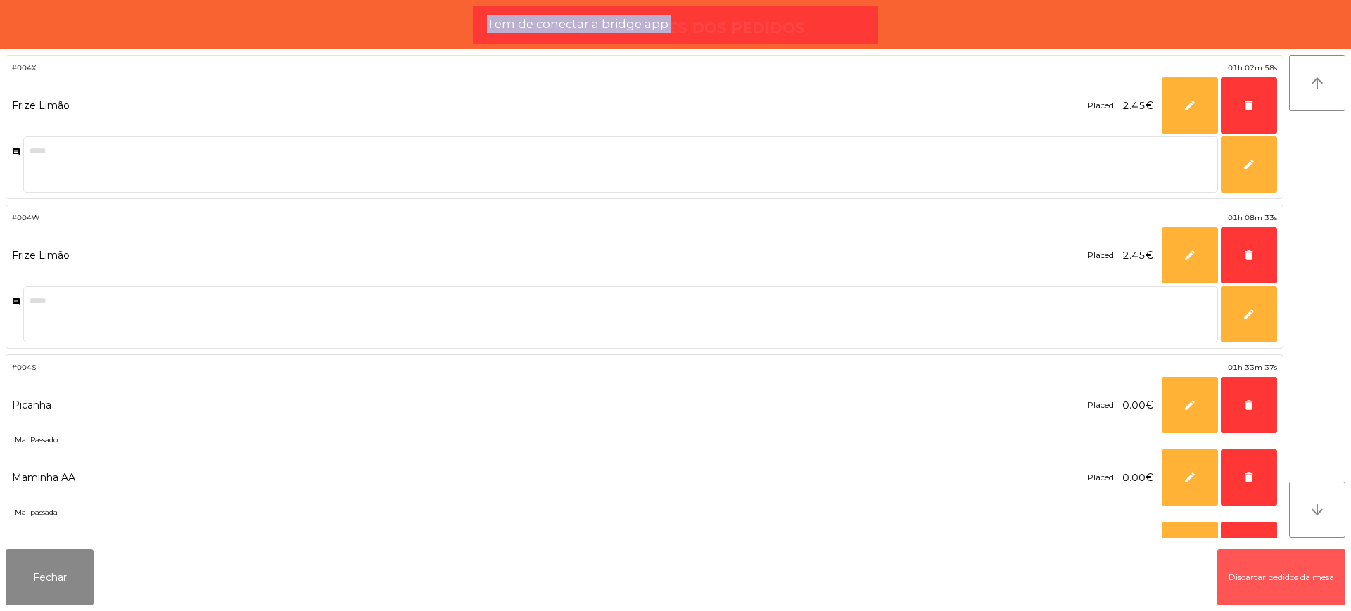
click at [1247, 594] on button "Discartar pedidos da mesa" at bounding box center [1281, 577] width 128 height 56
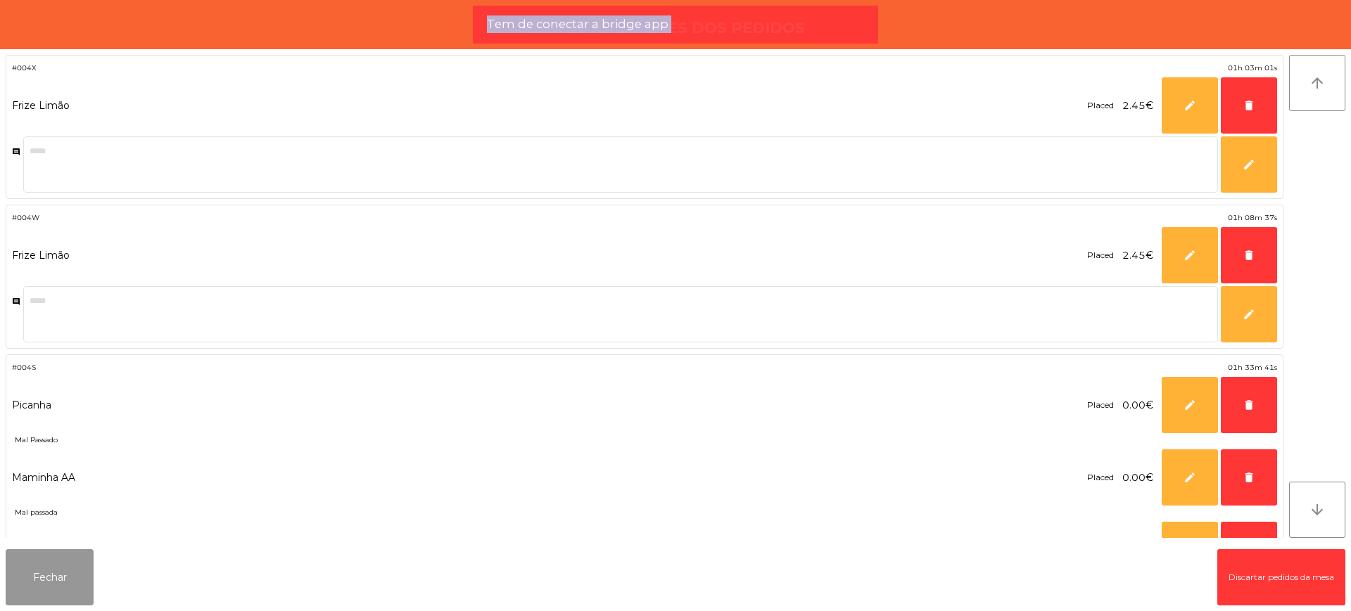
click at [63, 576] on button "Fechar" at bounding box center [50, 577] width 88 height 56
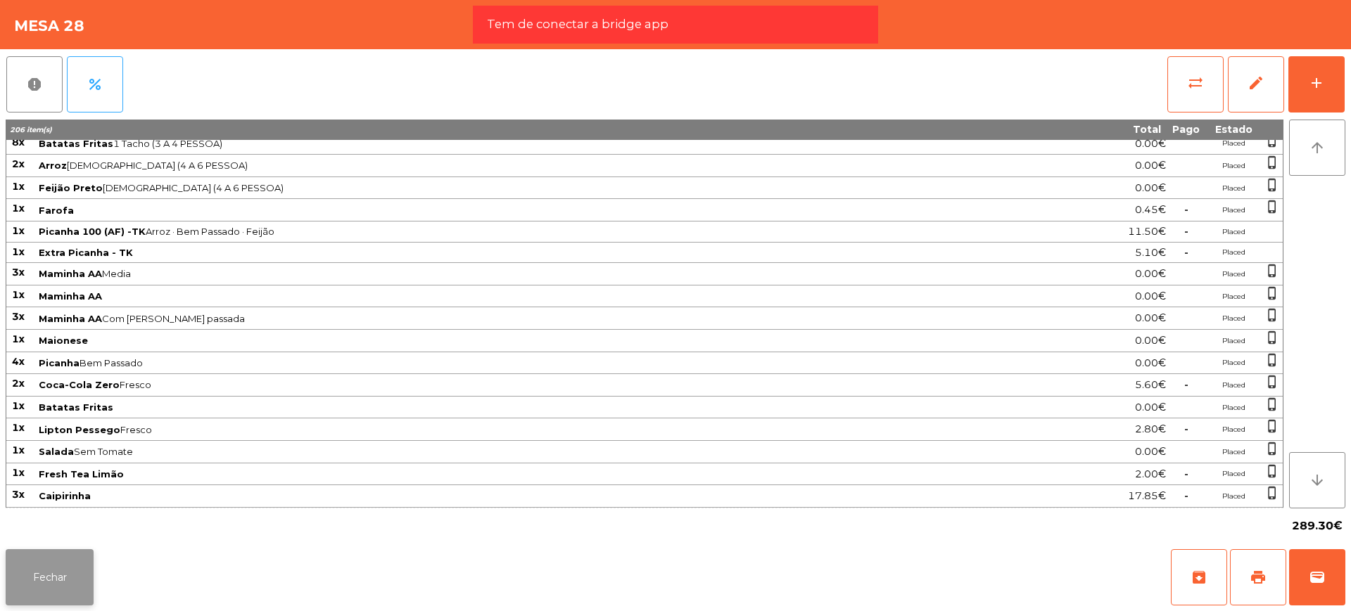
scroll to position [740, 0]
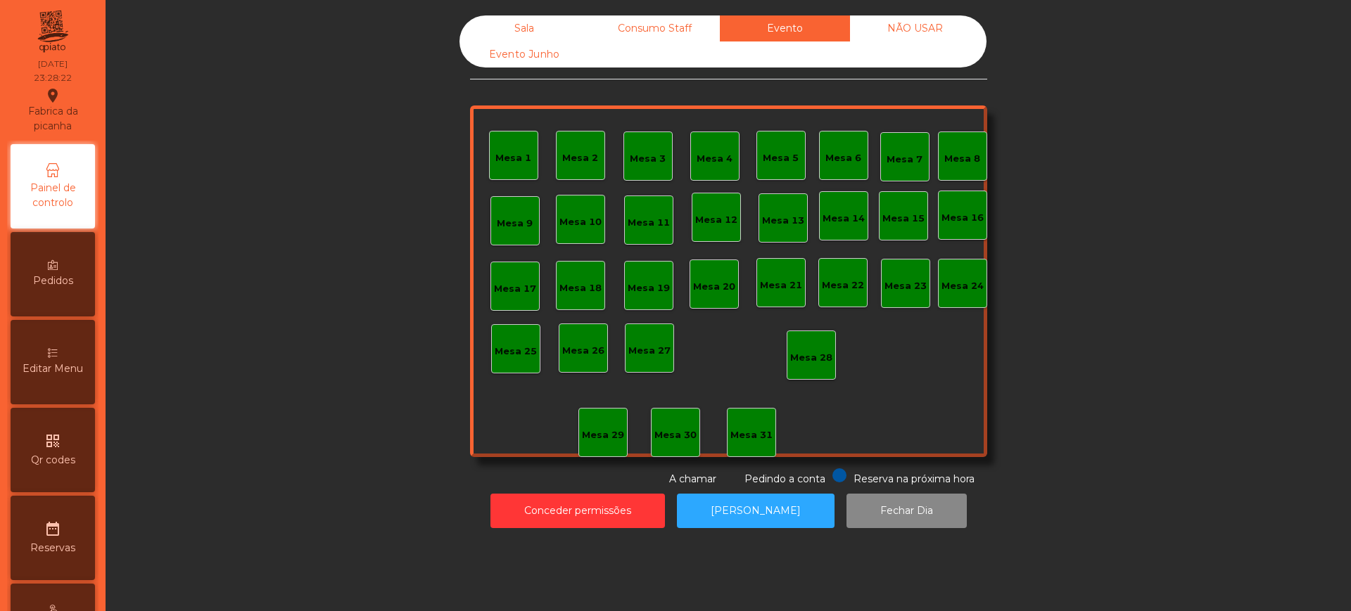
click at [507, 27] on div "Sala" at bounding box center [524, 28] width 130 height 26
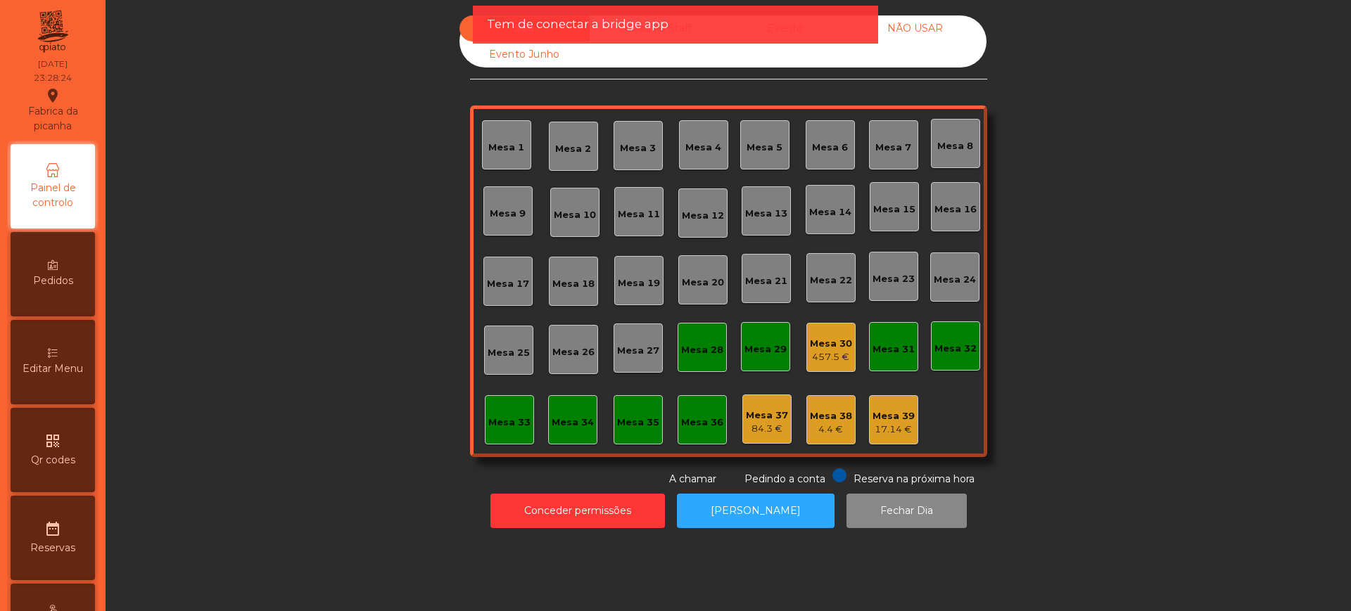
click at [877, 409] on div "Mesa 39" at bounding box center [893, 416] width 42 height 14
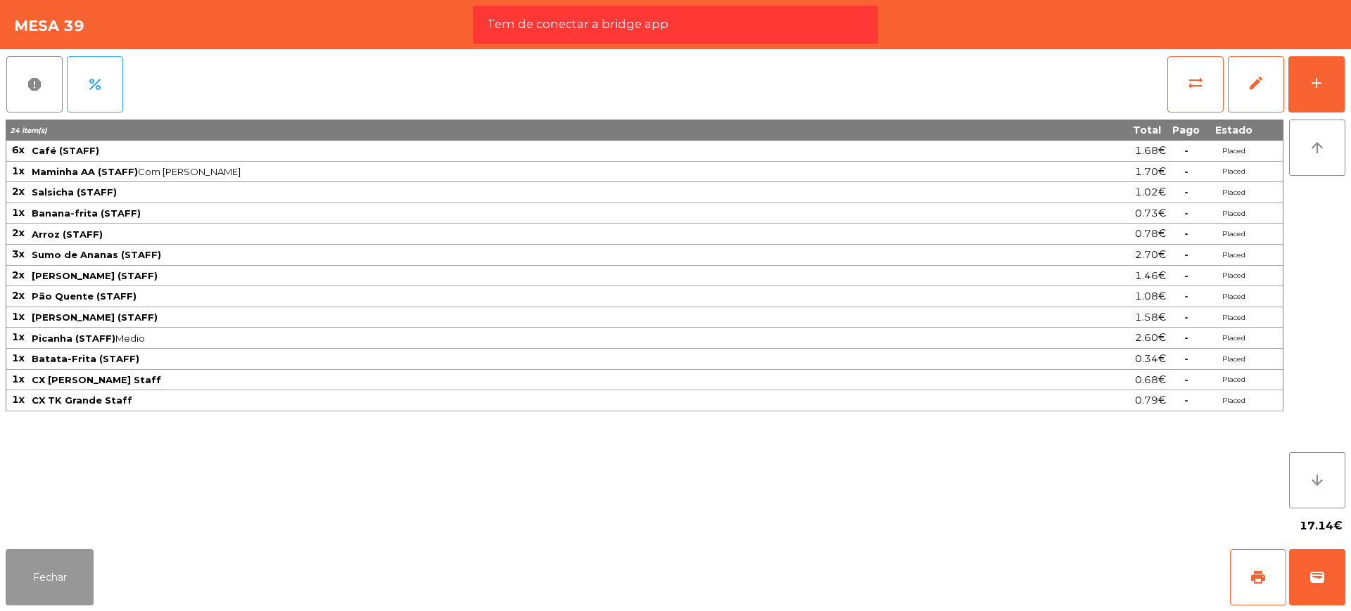
click at [44, 580] on button "Fechar" at bounding box center [50, 577] width 88 height 56
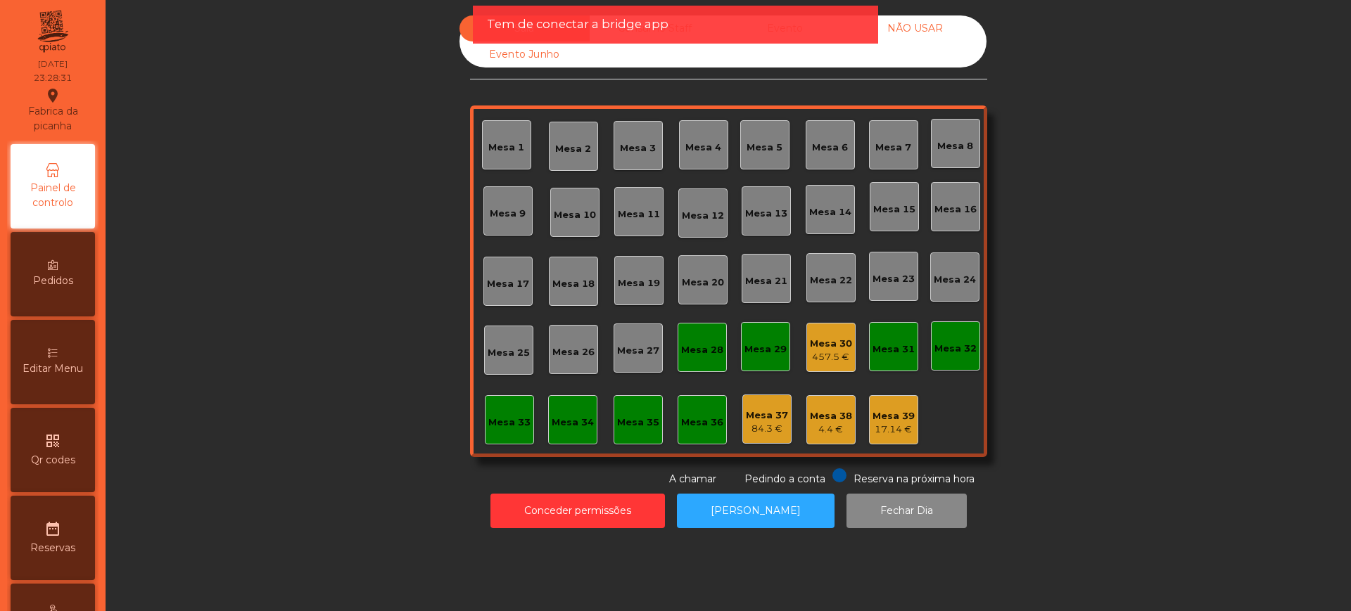
click at [823, 348] on div "Mesa 30" at bounding box center [831, 344] width 42 height 14
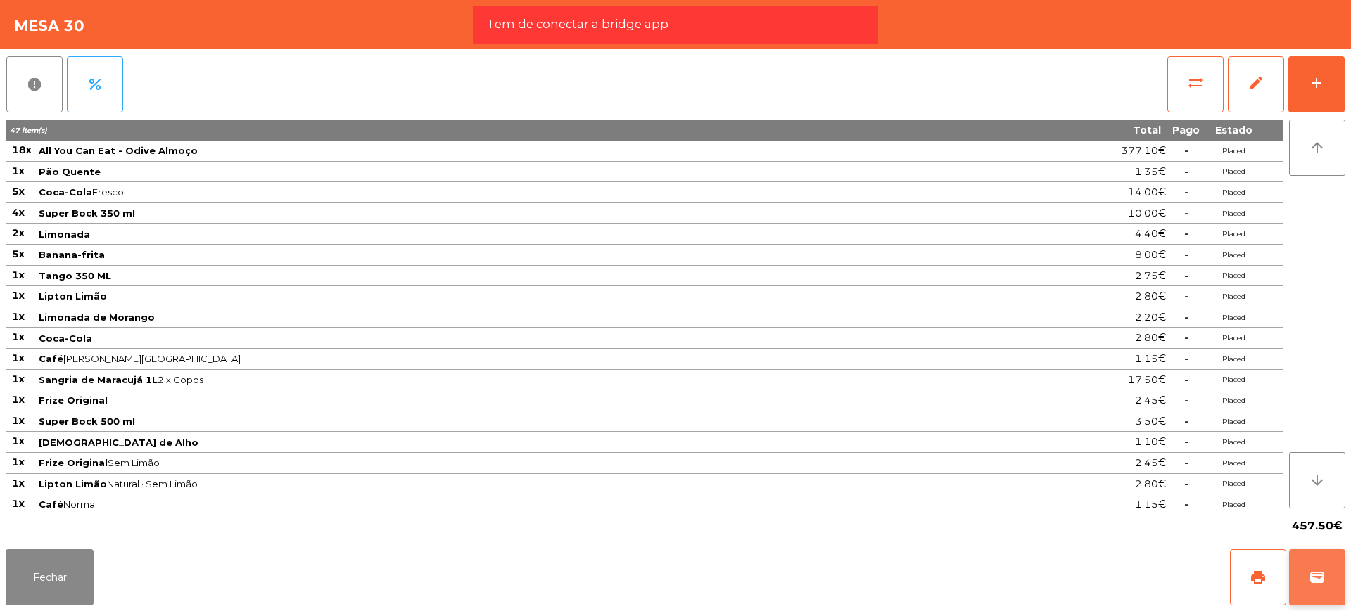
click at [1330, 586] on button "wallet" at bounding box center [1317, 577] width 56 height 56
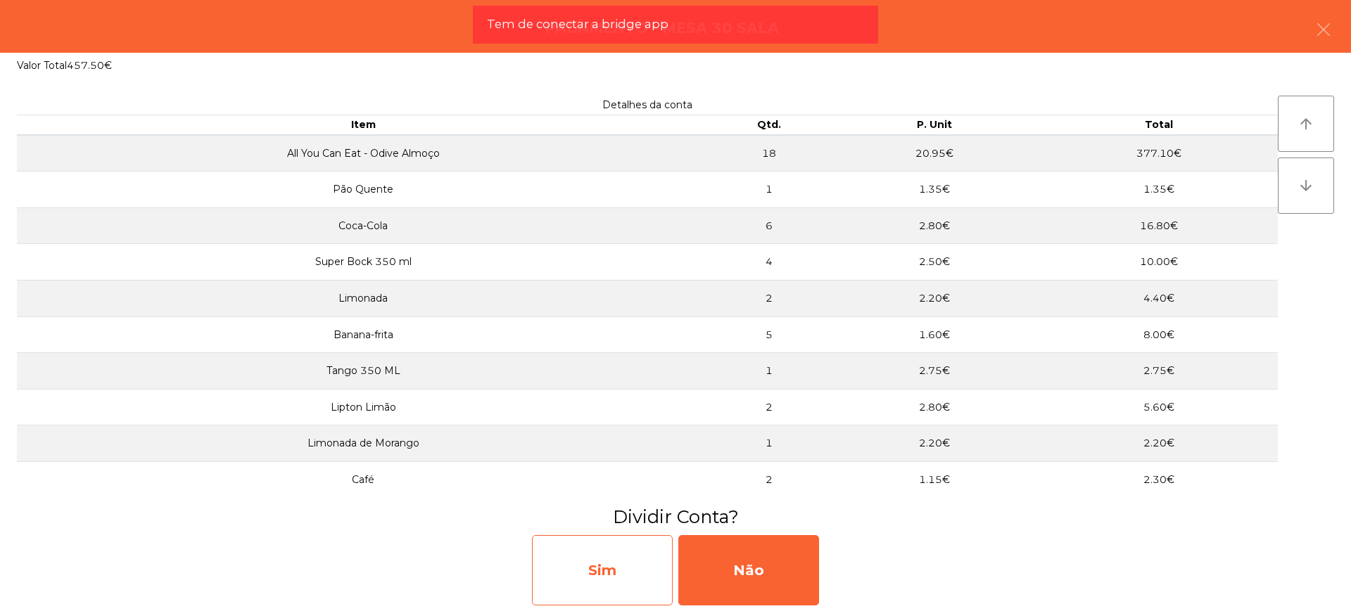
click at [597, 578] on div "Sim" at bounding box center [602, 570] width 141 height 70
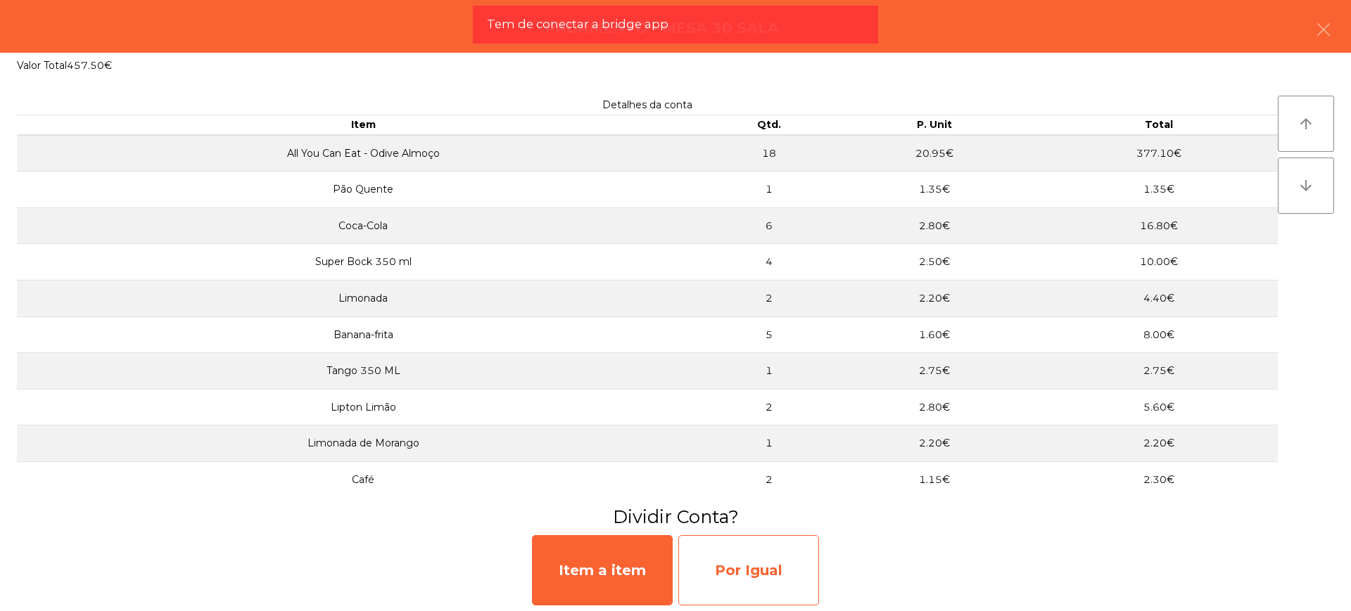
click at [767, 575] on div "Por Igual" at bounding box center [748, 570] width 141 height 70
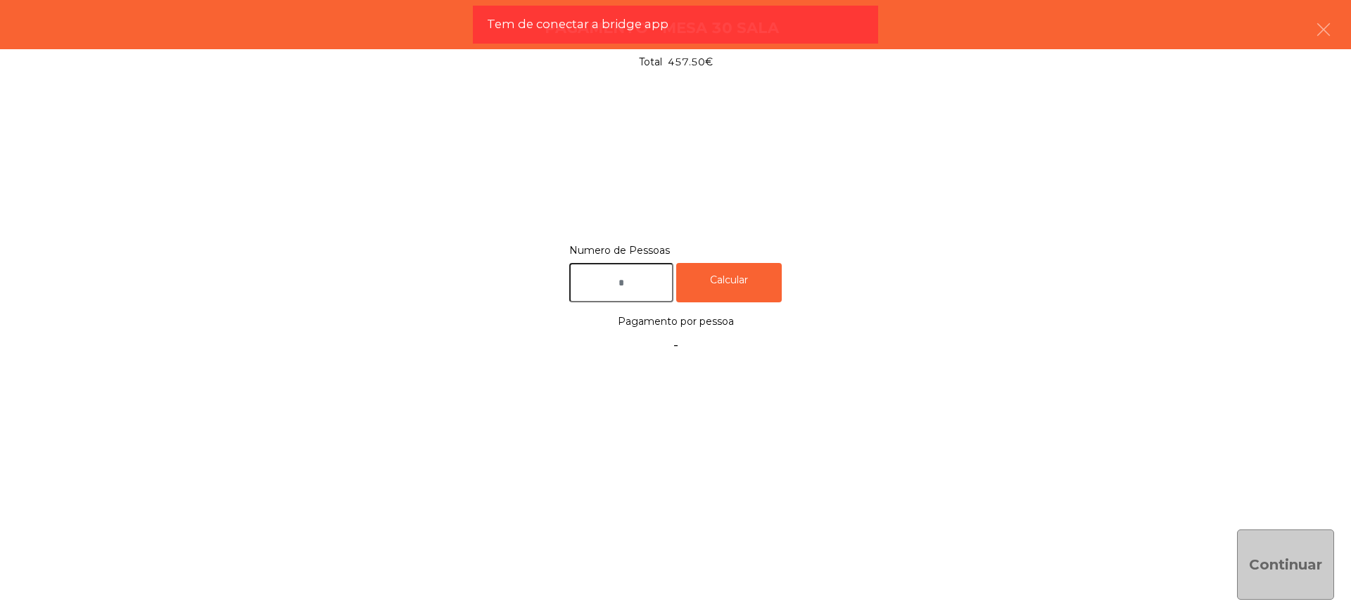
click at [628, 290] on input "text" at bounding box center [621, 283] width 104 height 40
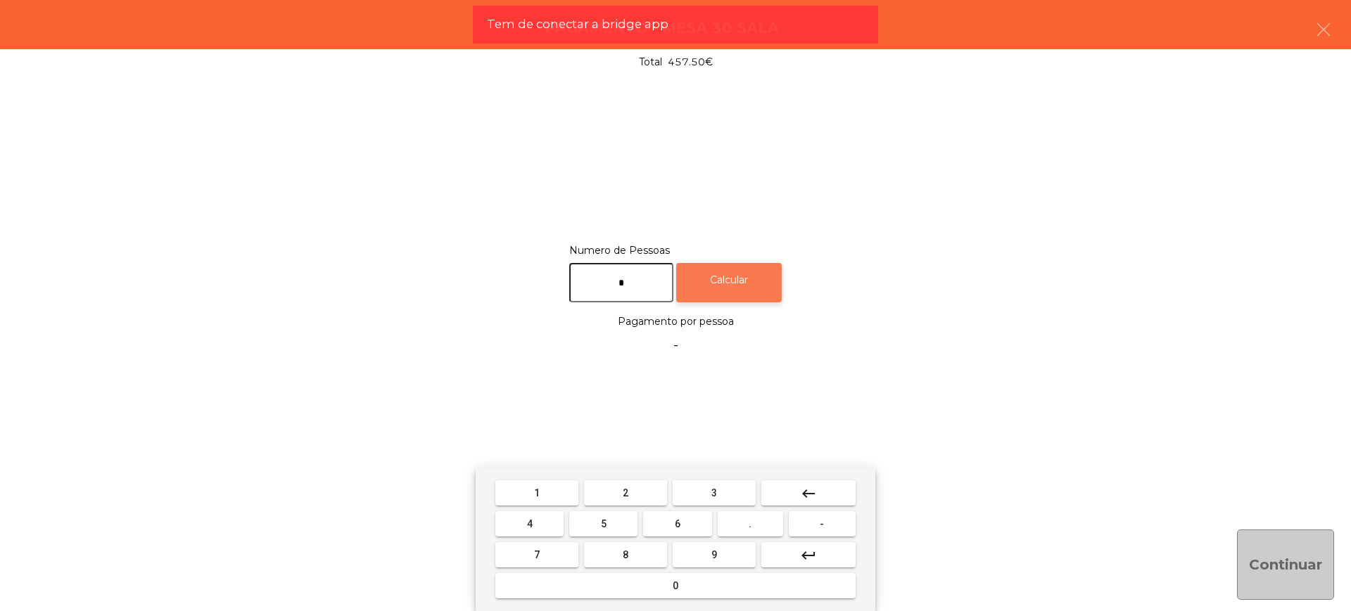
type input "*"
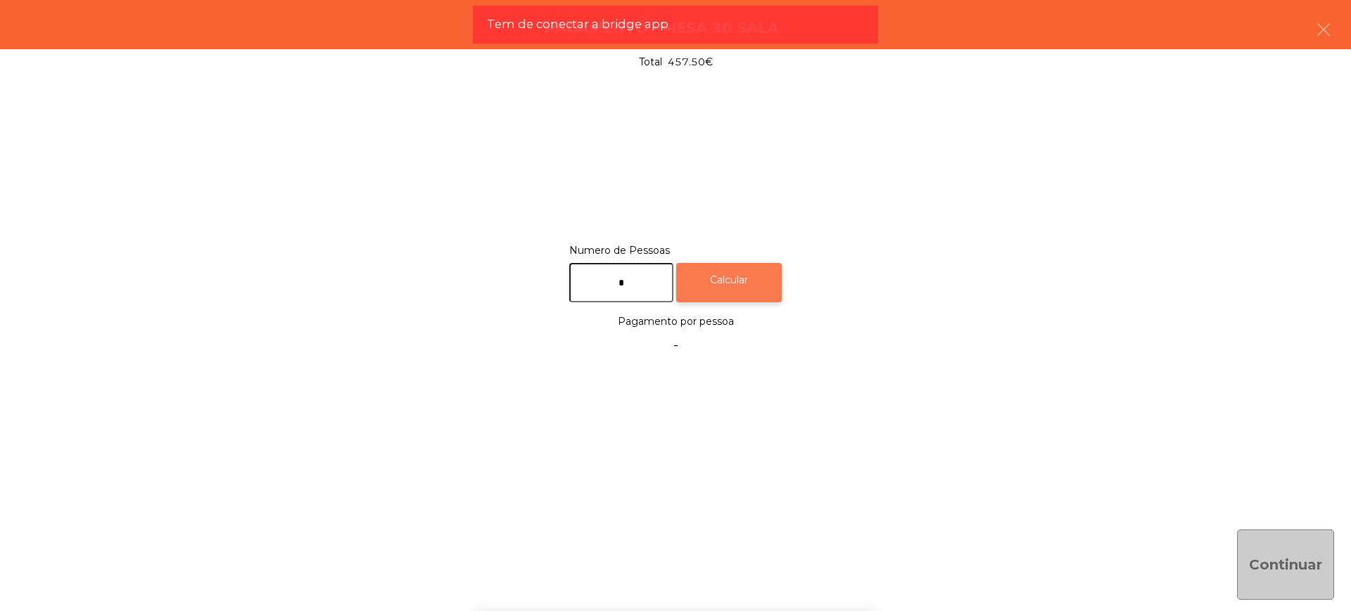
click at [770, 280] on div "Calcular" at bounding box center [729, 283] width 106 height 40
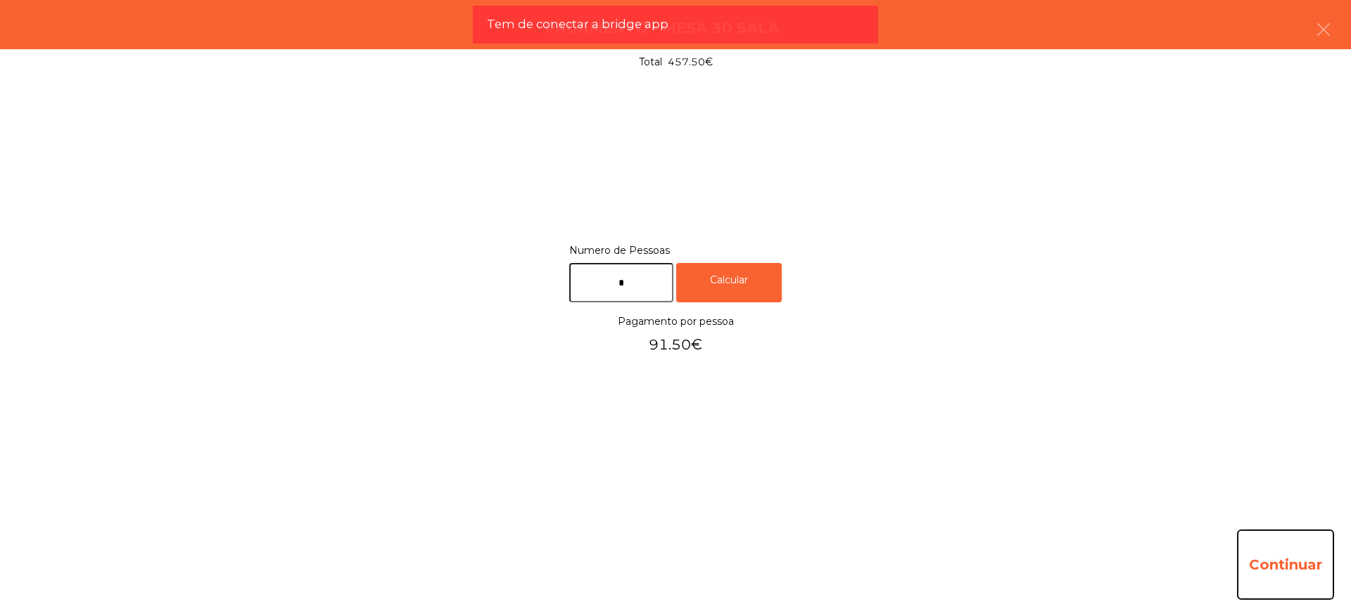
click at [1268, 561] on button "Continuar" at bounding box center [1285, 565] width 97 height 70
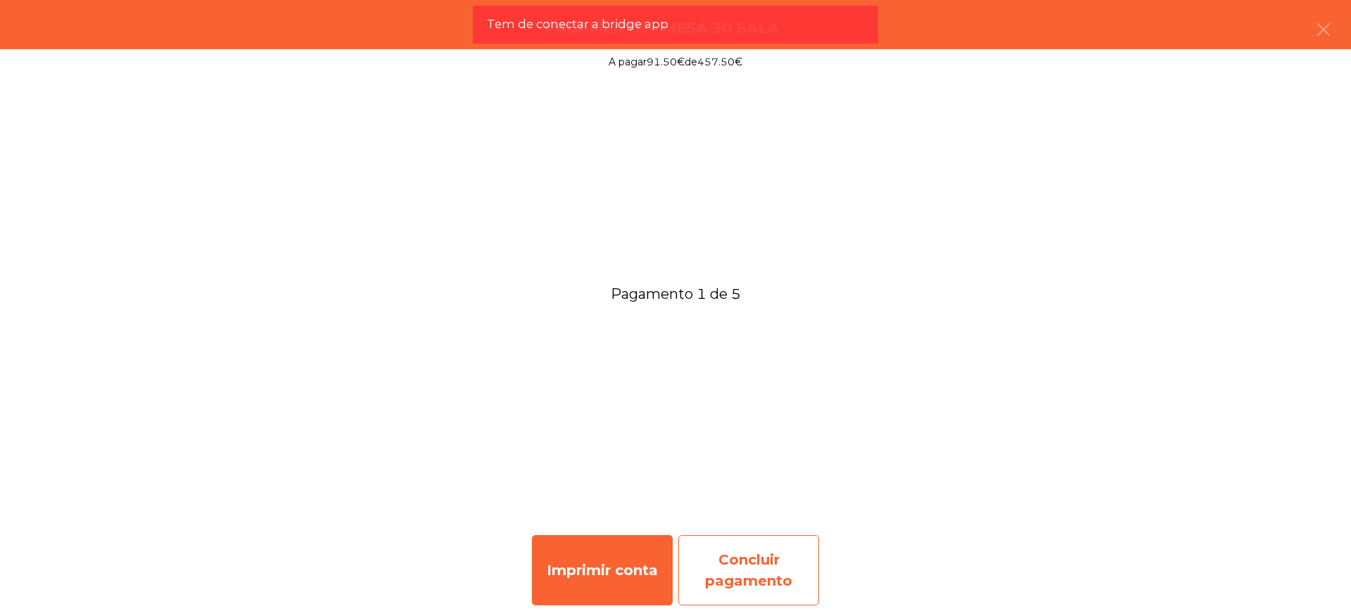
click at [775, 568] on div "Concluir pagamento" at bounding box center [748, 570] width 141 height 70
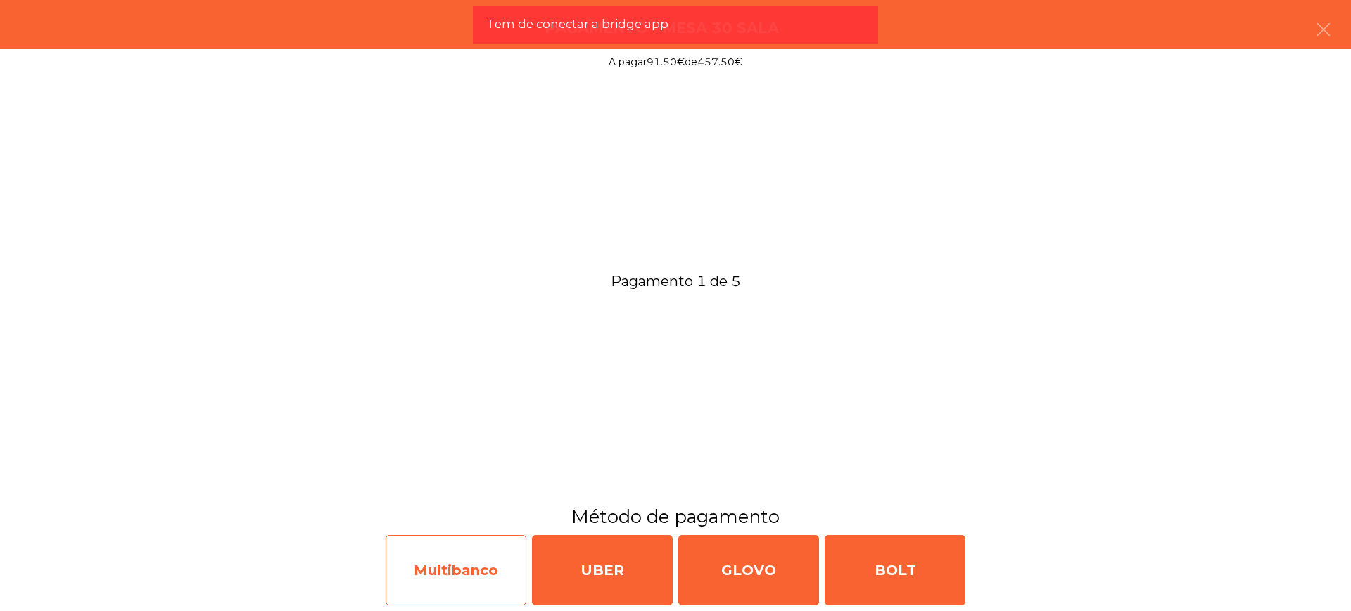
click at [482, 566] on div "Multibanco" at bounding box center [456, 570] width 141 height 70
select select "**"
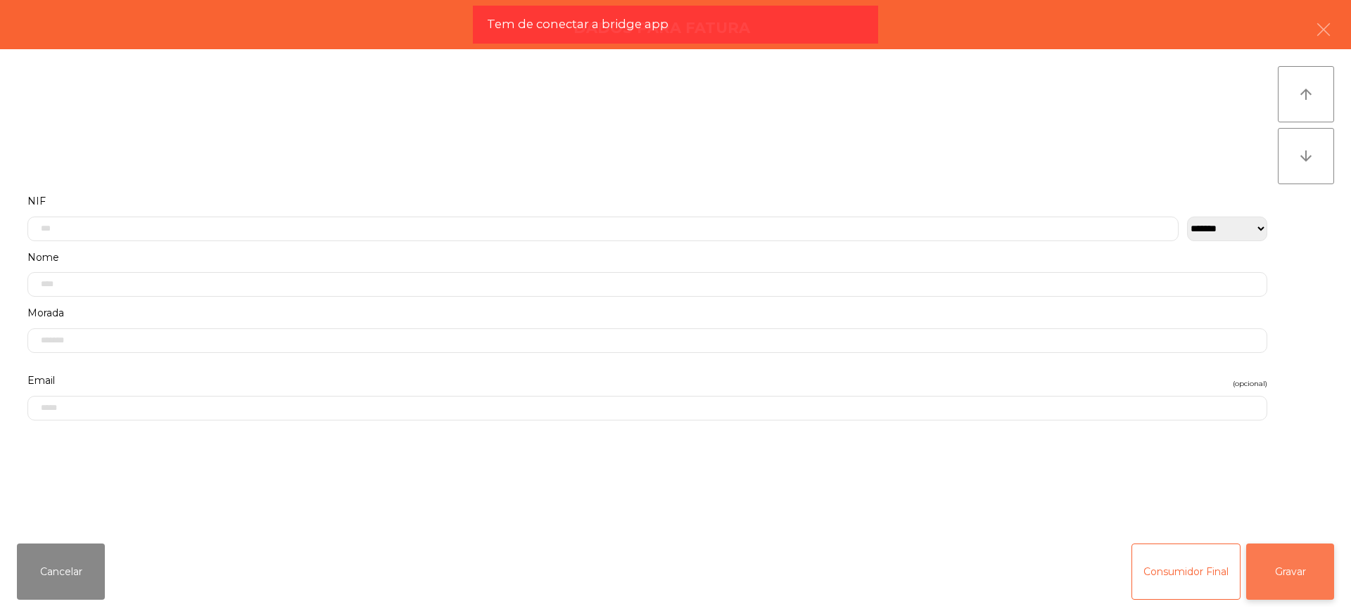
drag, startPoint x: 1304, startPoint y: 567, endPoint x: 801, endPoint y: 545, distance: 502.8
click at [1304, 566] on button "Gravar" at bounding box center [1290, 572] width 88 height 56
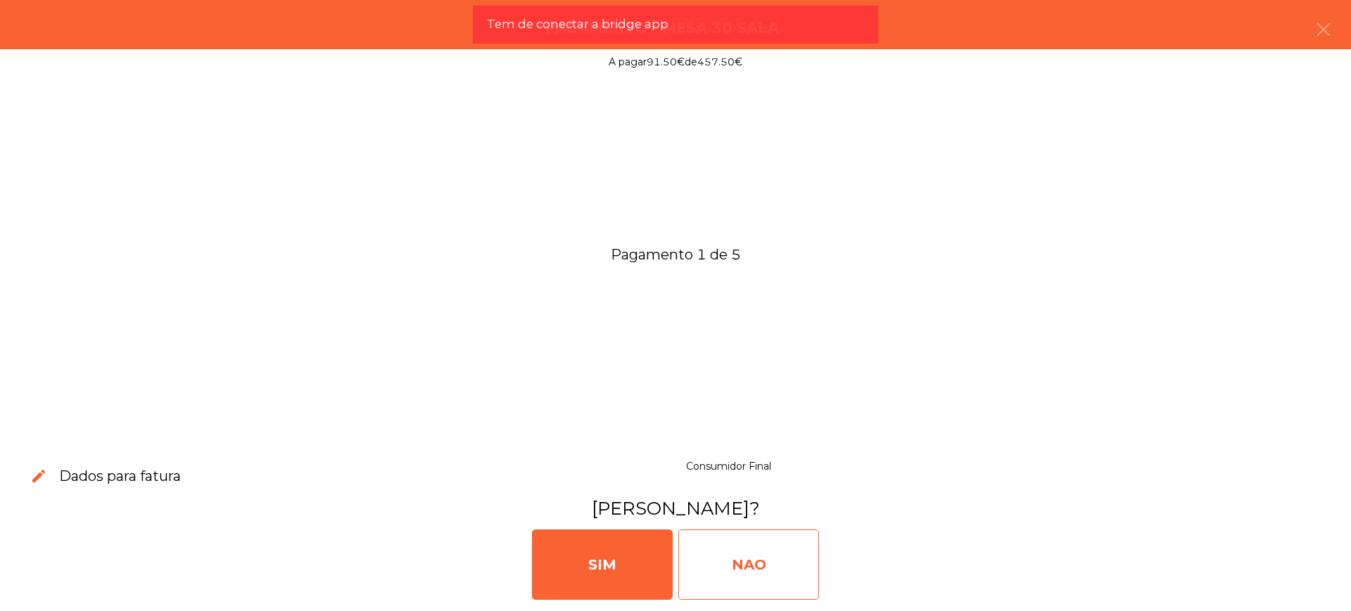
click at [742, 549] on div "NAO" at bounding box center [748, 565] width 141 height 70
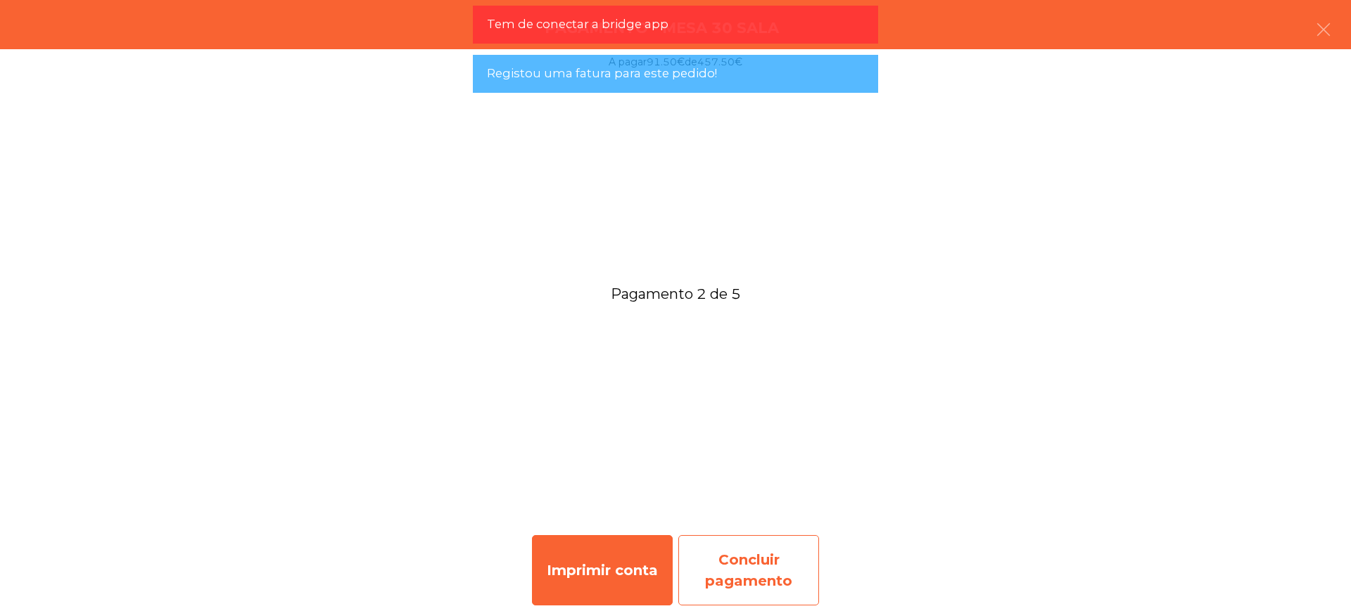
click at [756, 564] on div "Concluir pagamento" at bounding box center [748, 570] width 141 height 70
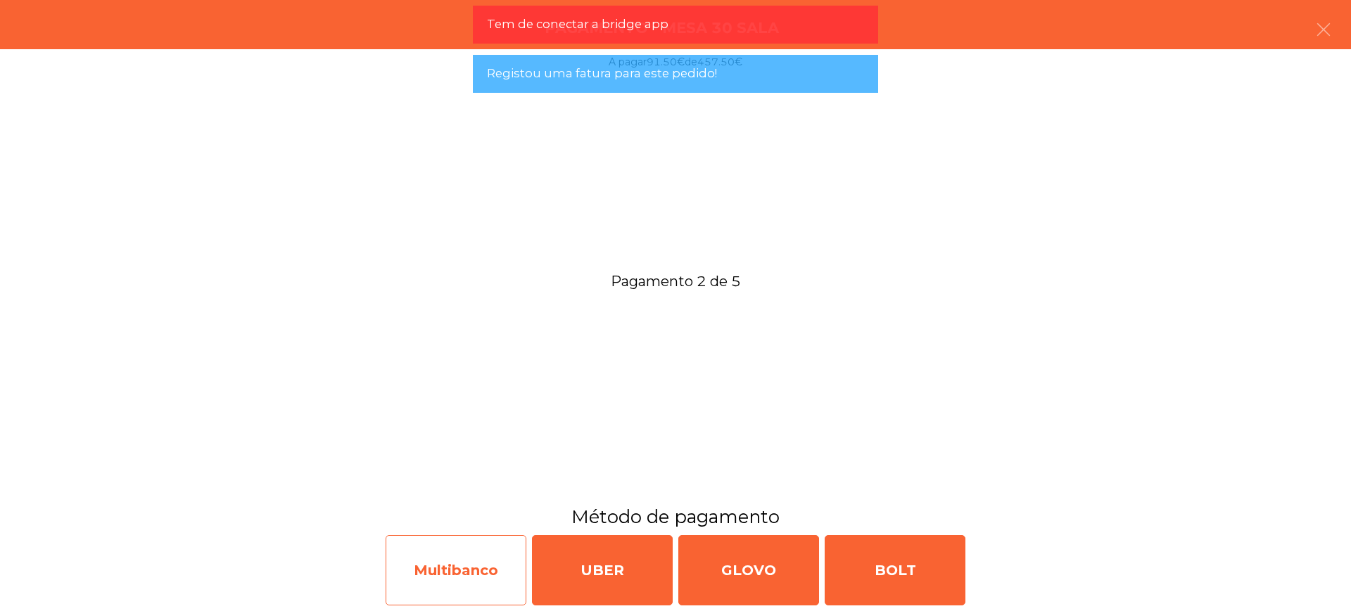
click at [414, 572] on div "Multibanco" at bounding box center [456, 570] width 141 height 70
select select "**"
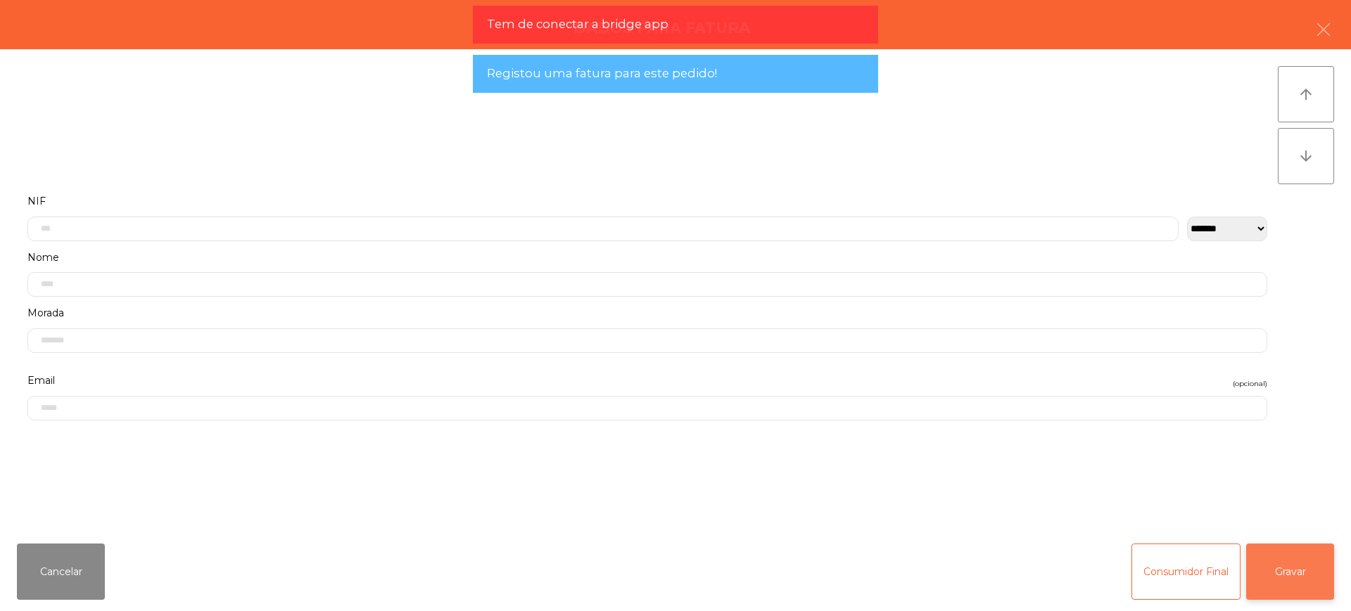
click at [1290, 568] on button "Gravar" at bounding box center [1290, 572] width 88 height 56
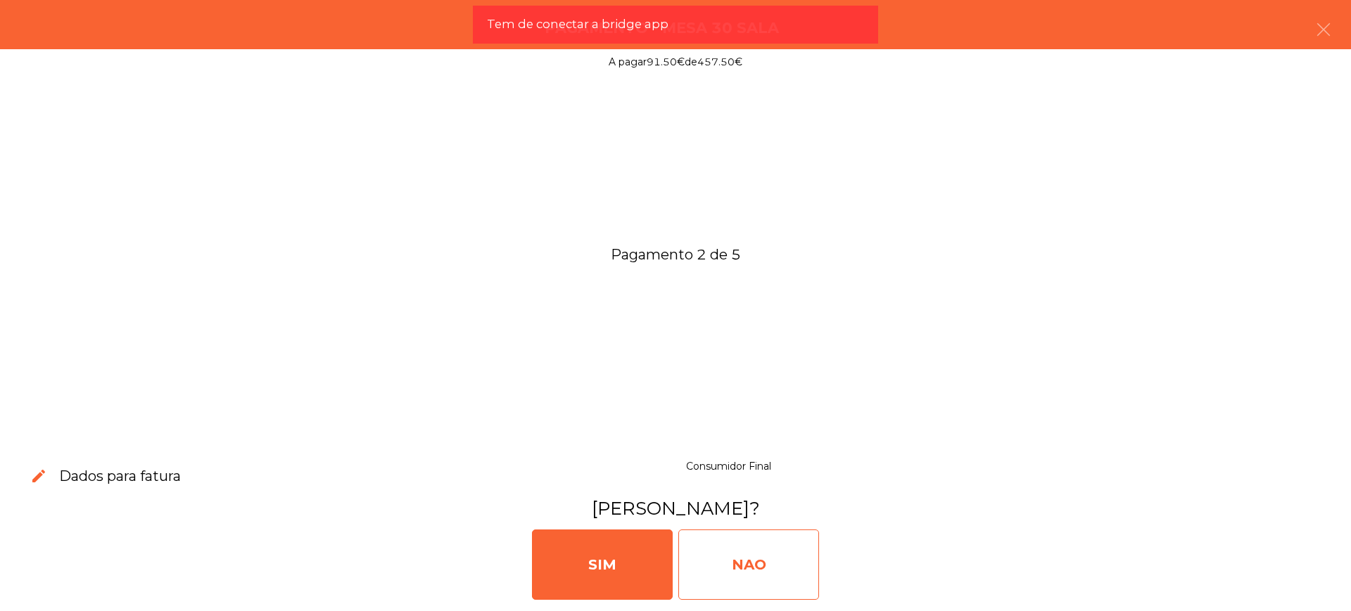
click at [704, 568] on div "NAO" at bounding box center [748, 565] width 141 height 70
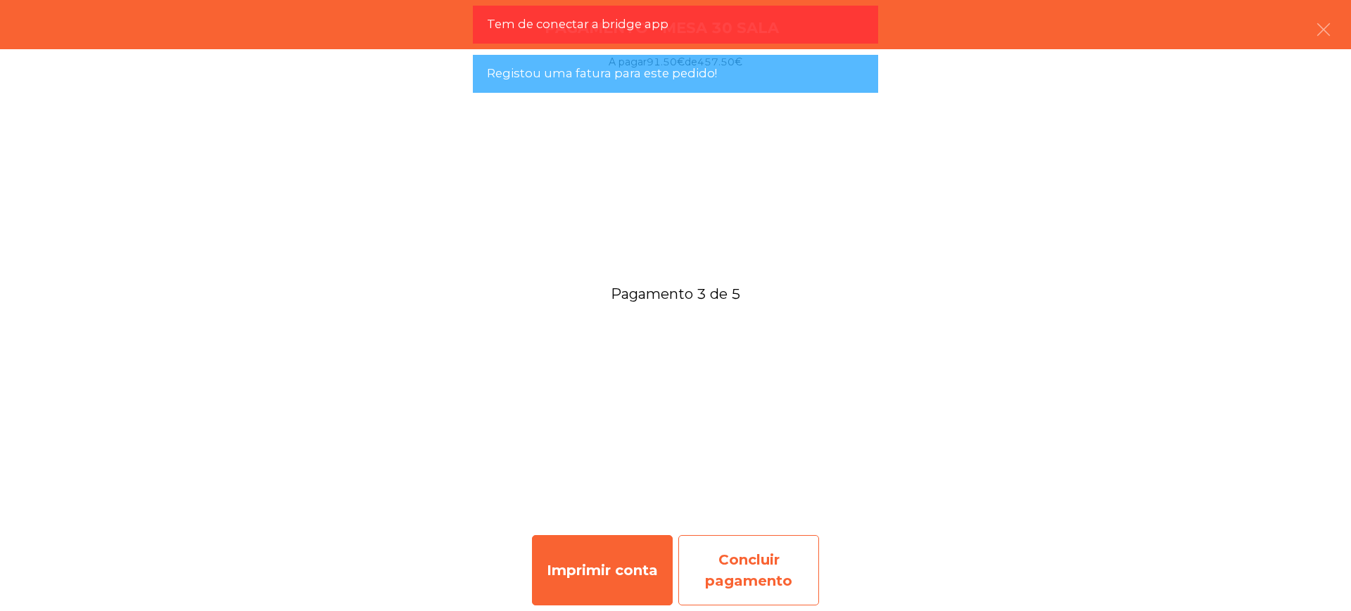
click at [758, 563] on div "Concluir pagamento" at bounding box center [748, 570] width 141 height 70
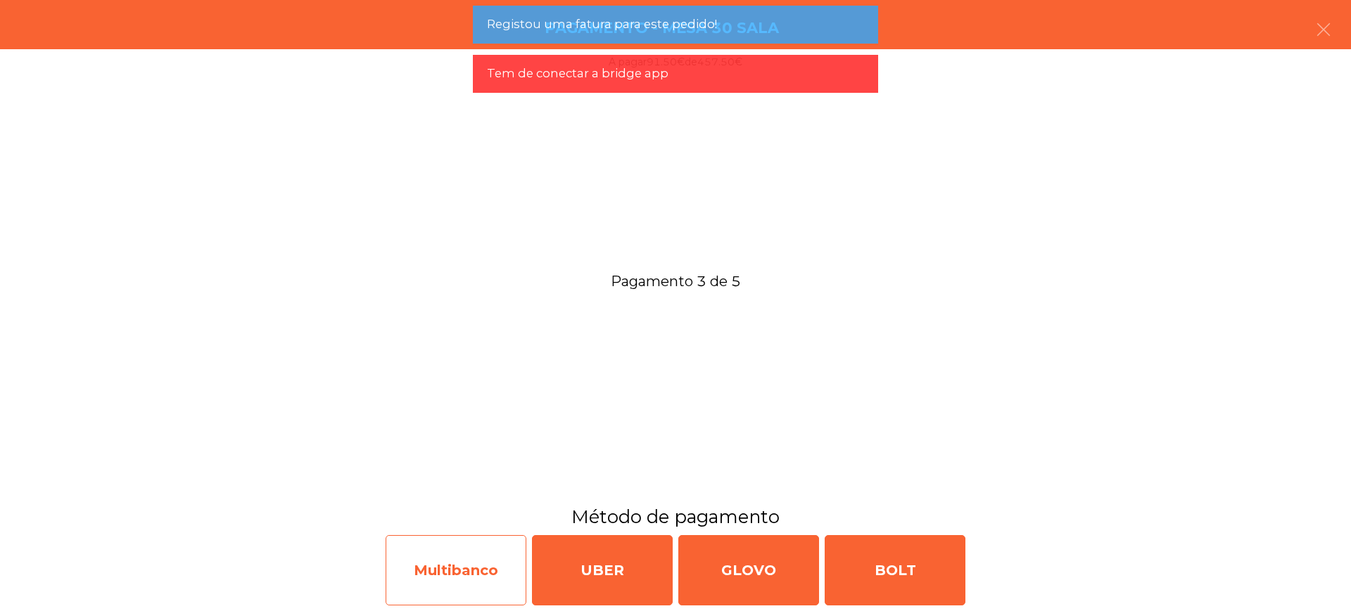
click at [445, 571] on div "Multibanco" at bounding box center [456, 570] width 141 height 70
select select "**"
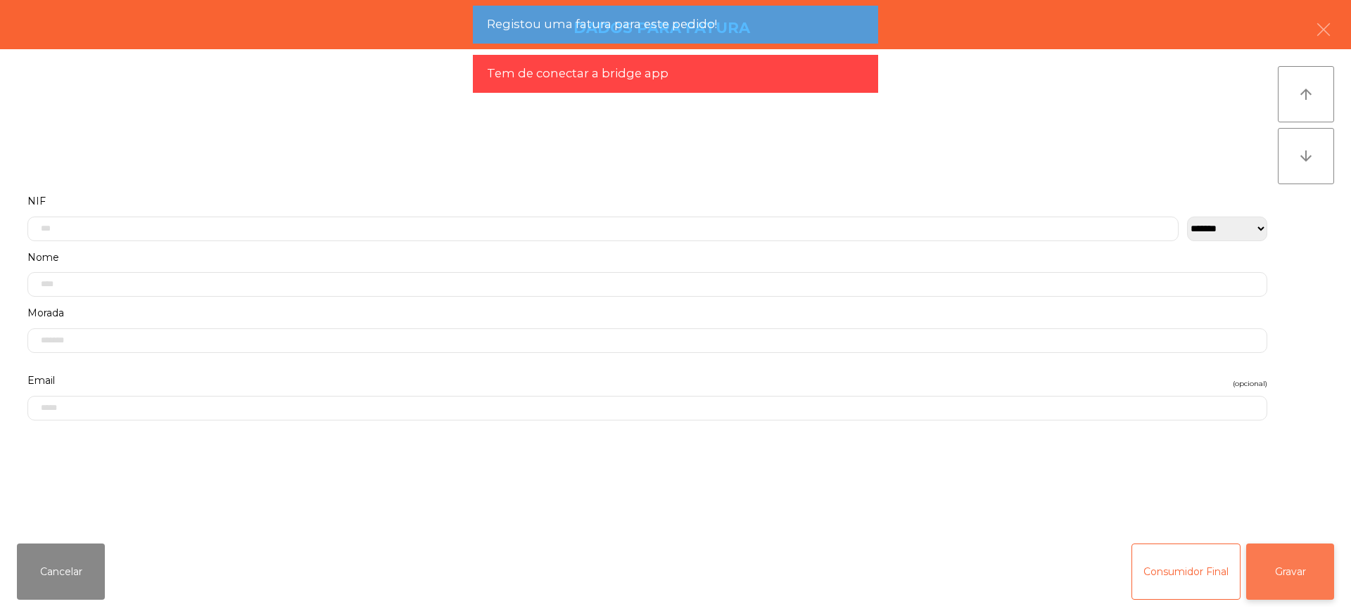
click at [1278, 575] on button "Gravar" at bounding box center [1290, 572] width 88 height 56
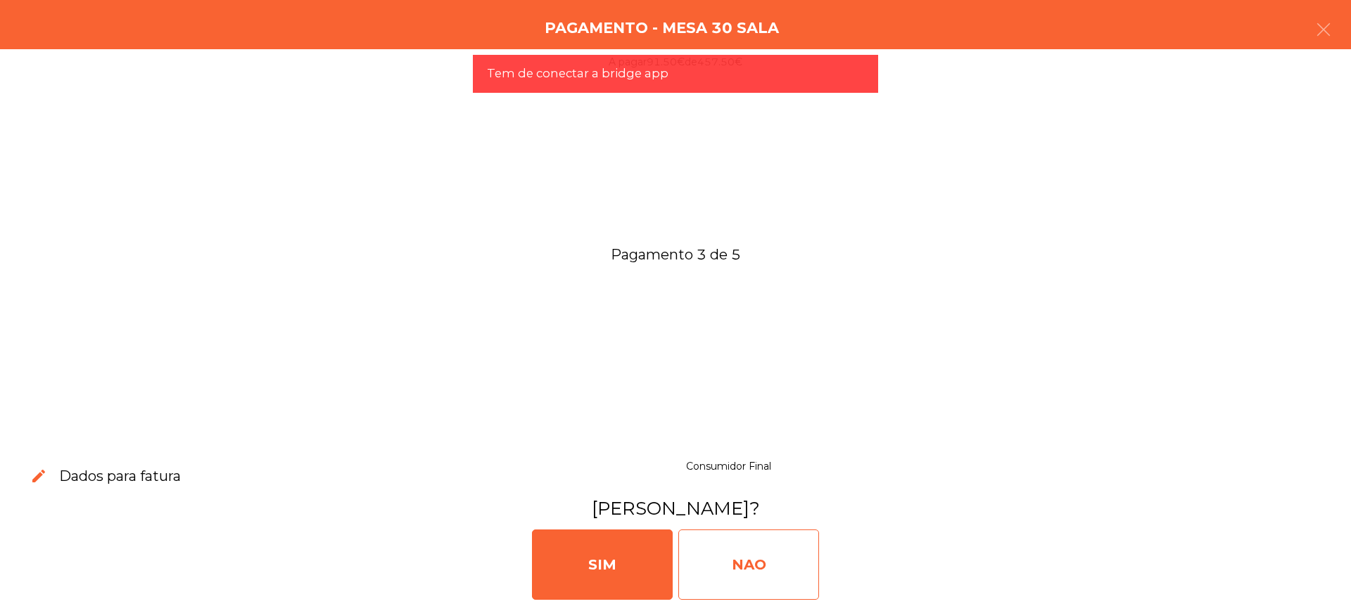
click at [713, 572] on div "NAO" at bounding box center [748, 565] width 141 height 70
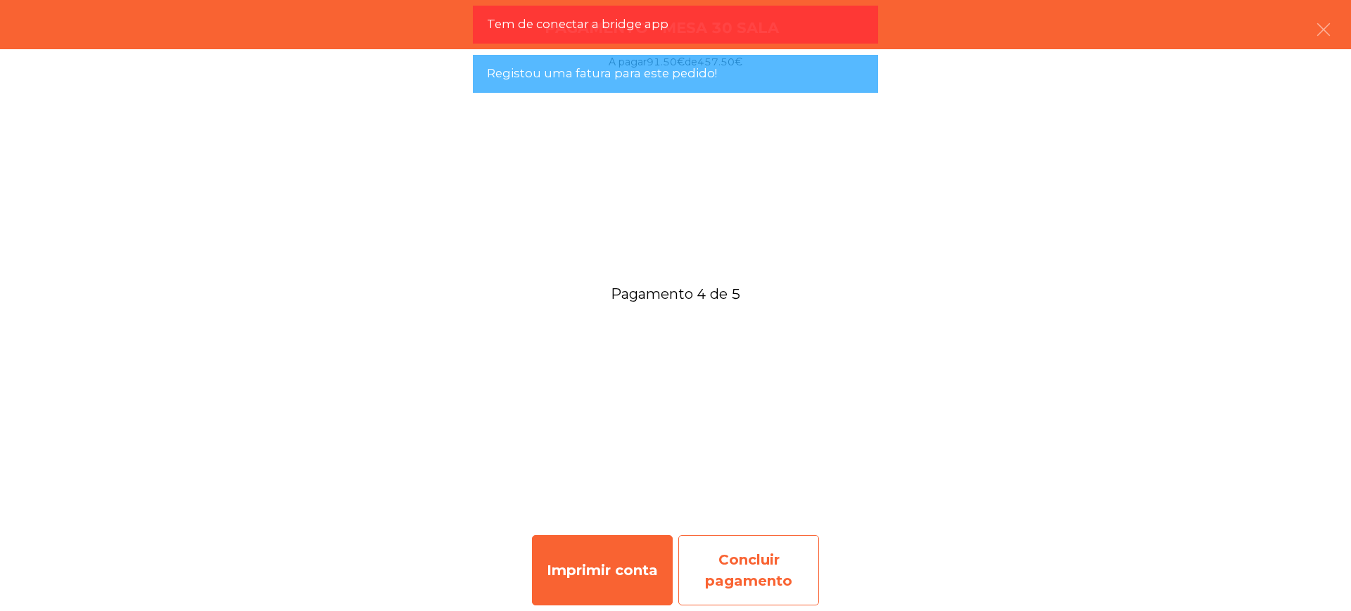
click at [774, 561] on div "Concluir pagamento" at bounding box center [748, 570] width 141 height 70
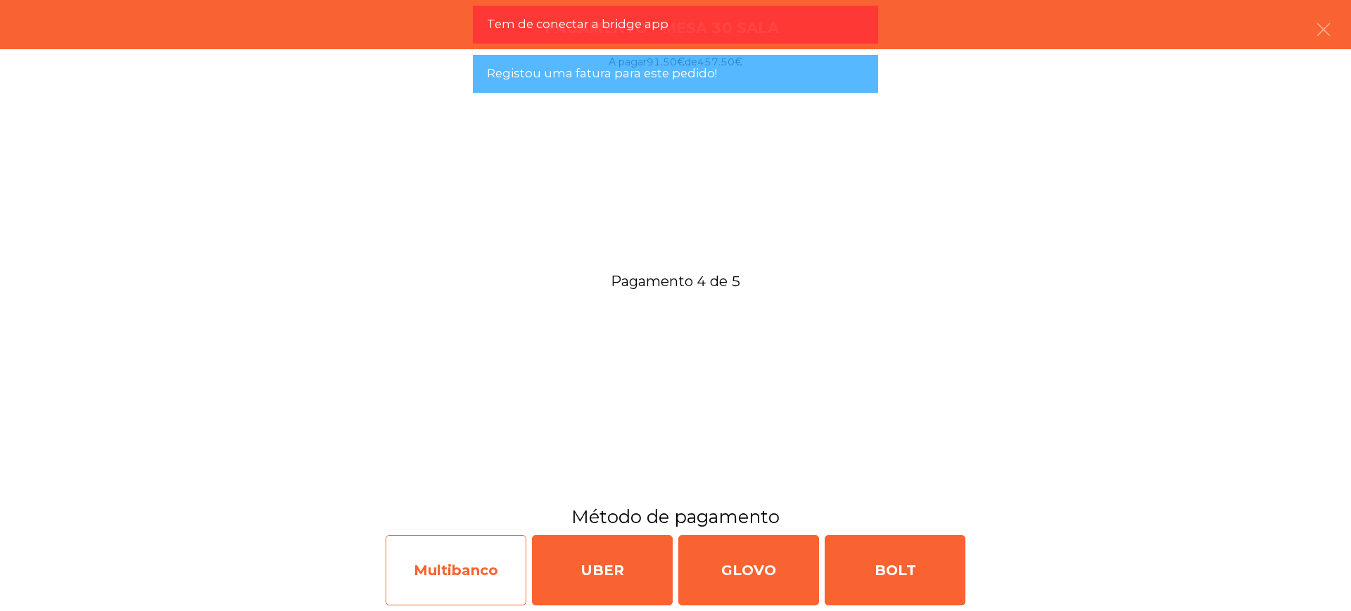
click at [414, 566] on div "Multibanco" at bounding box center [456, 570] width 141 height 70
select select "**"
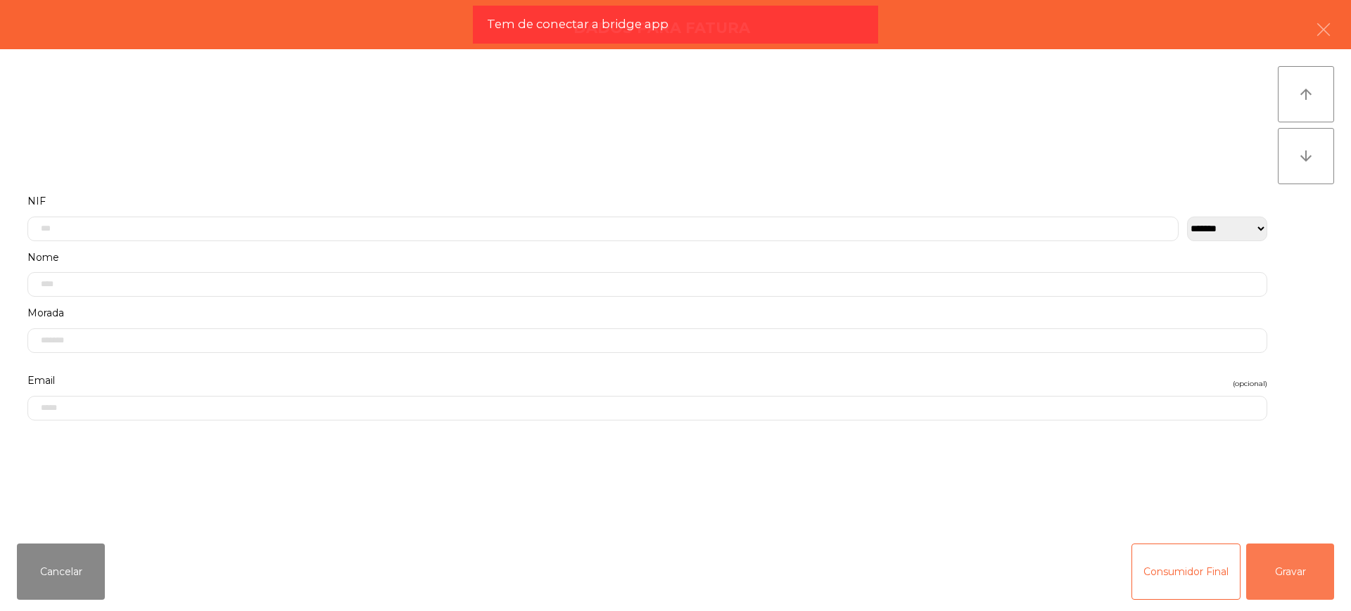
click at [1291, 571] on button "Gravar" at bounding box center [1290, 572] width 88 height 56
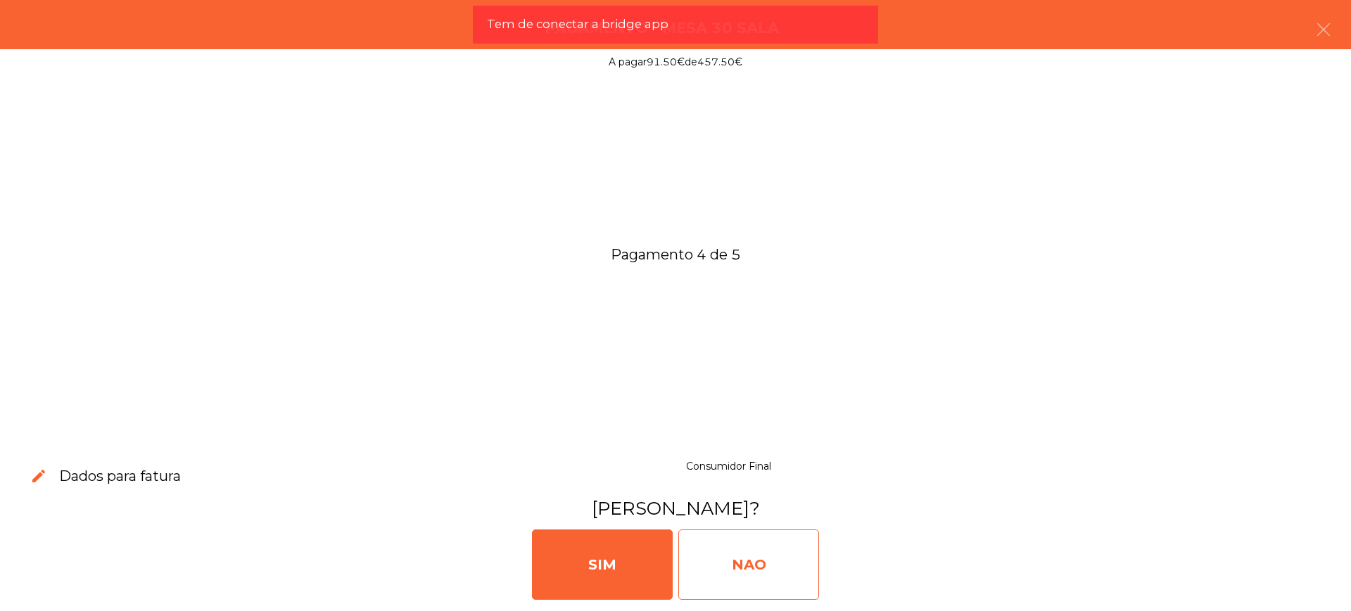
click at [696, 554] on div "NAO" at bounding box center [748, 565] width 141 height 70
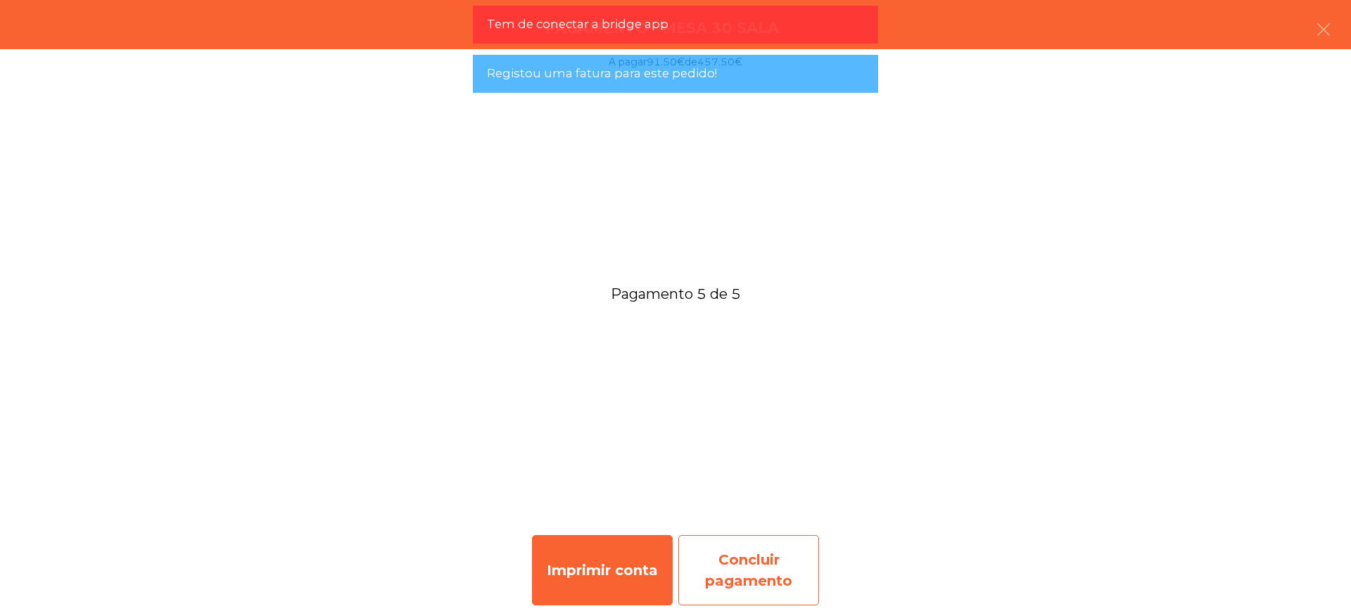
click at [719, 561] on div "Concluir pagamento" at bounding box center [748, 570] width 141 height 70
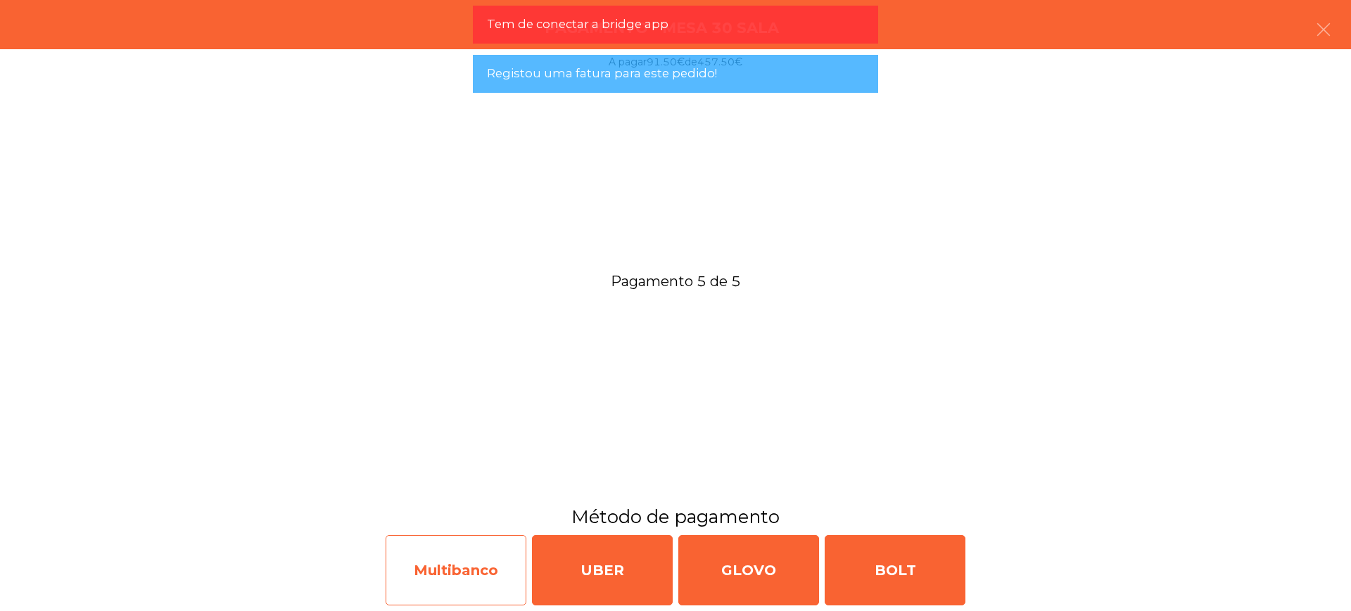
click at [441, 560] on div "Multibanco" at bounding box center [456, 570] width 141 height 70
select select "**"
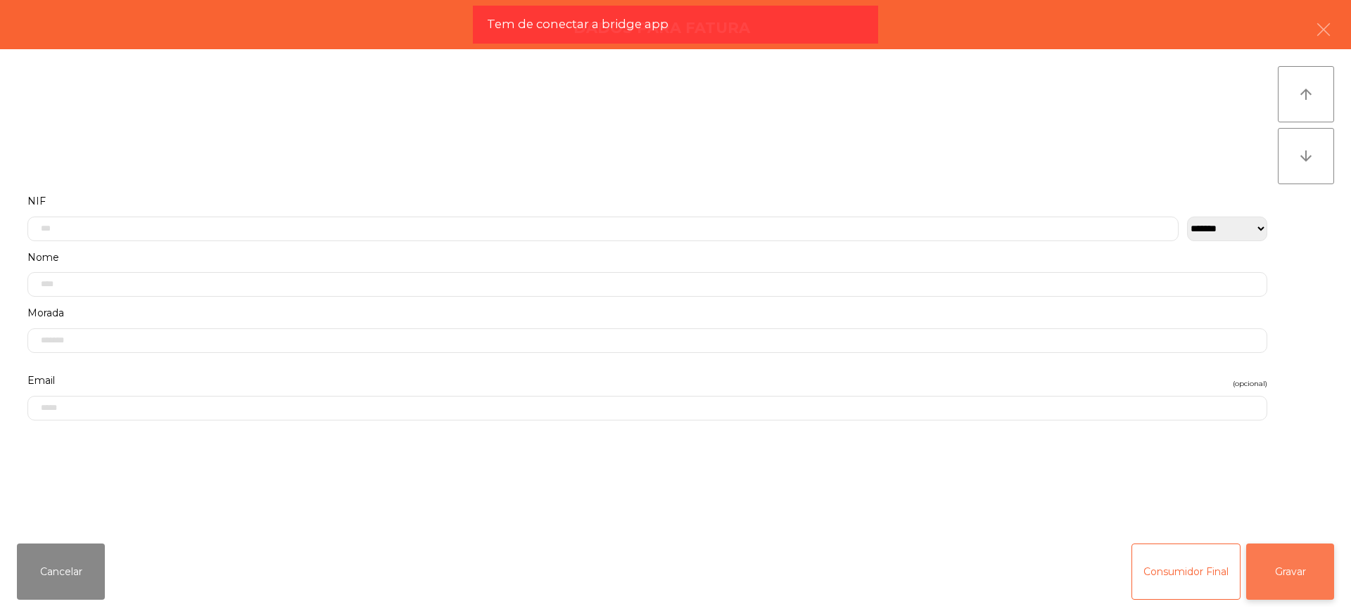
click at [1280, 570] on button "Gravar" at bounding box center [1290, 572] width 88 height 56
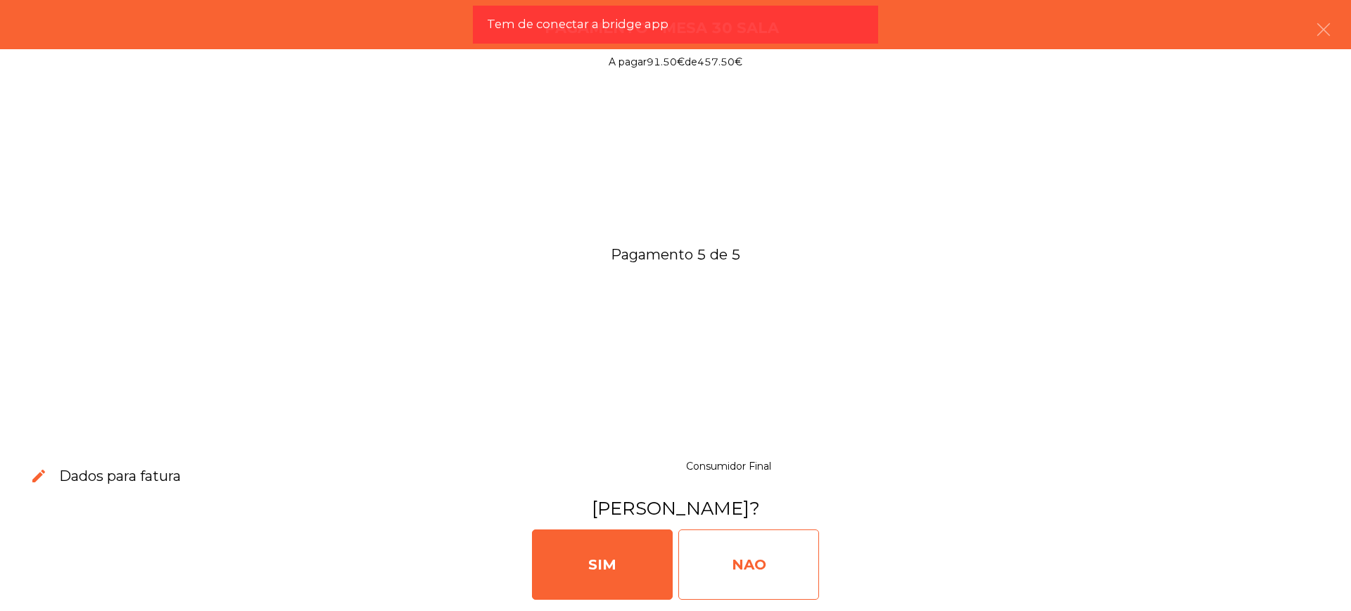
click at [727, 547] on div "NAO" at bounding box center [748, 565] width 141 height 70
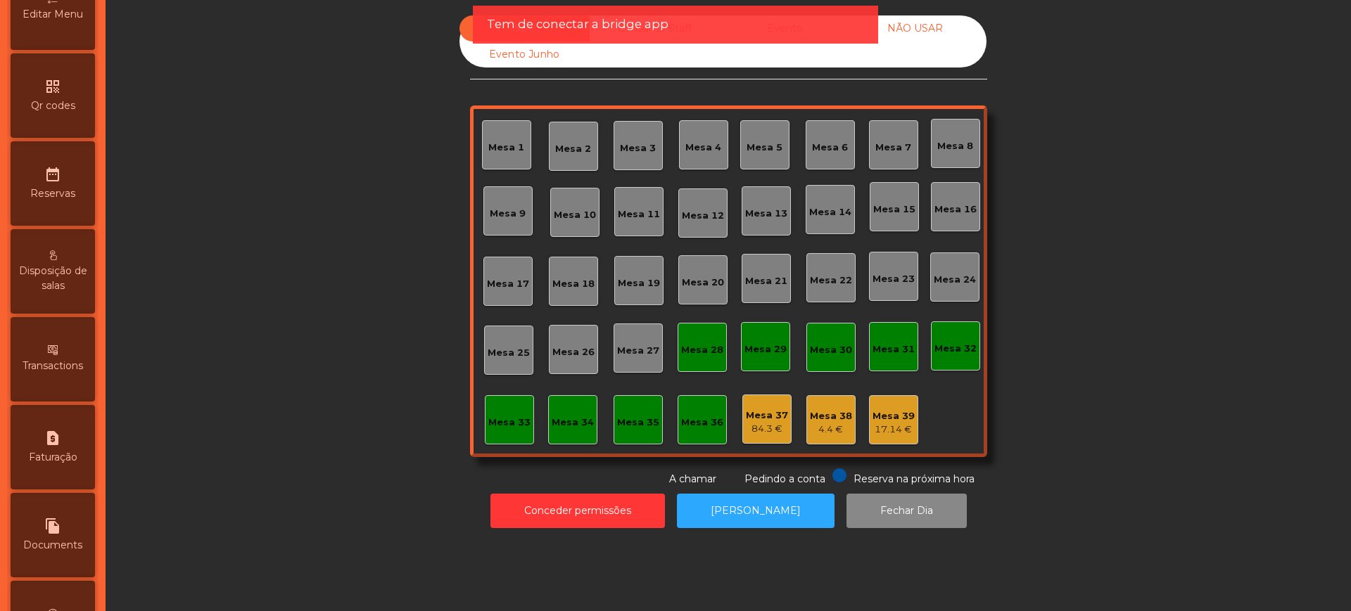
scroll to position [595, 0]
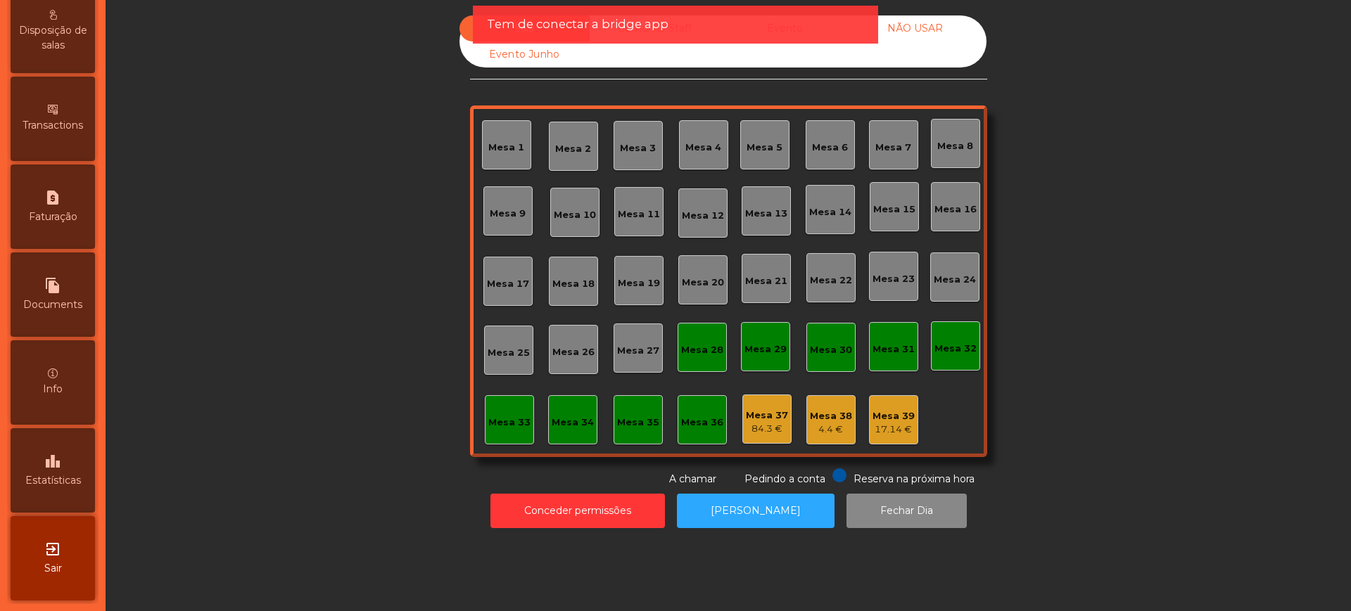
click at [61, 453] on icon "leaderboard" at bounding box center [52, 461] width 17 height 17
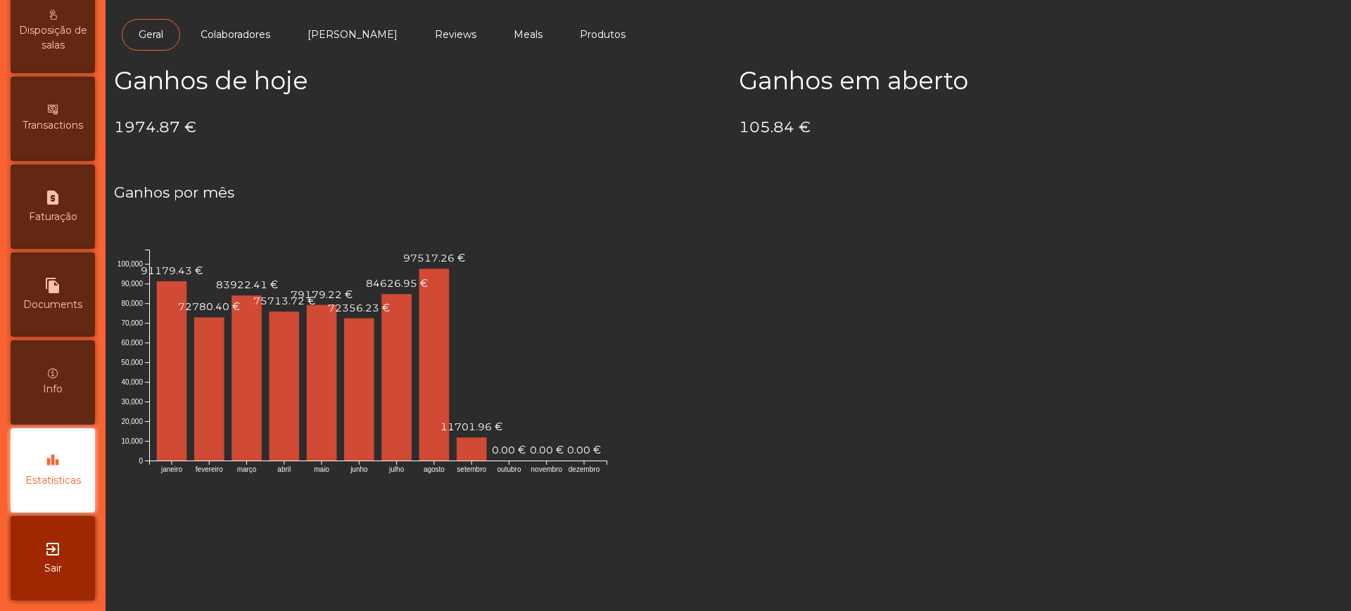
click at [117, 126] on h4 "1974.87 €" at bounding box center [416, 127] width 604 height 21
drag, startPoint x: 117, startPoint y: 126, endPoint x: 176, endPoint y: 127, distance: 59.1
click at [176, 127] on h4 "1974.87 €" at bounding box center [416, 127] width 604 height 21
copy h4 "1974.87"
